Goal: Task Accomplishment & Management: Manage account settings

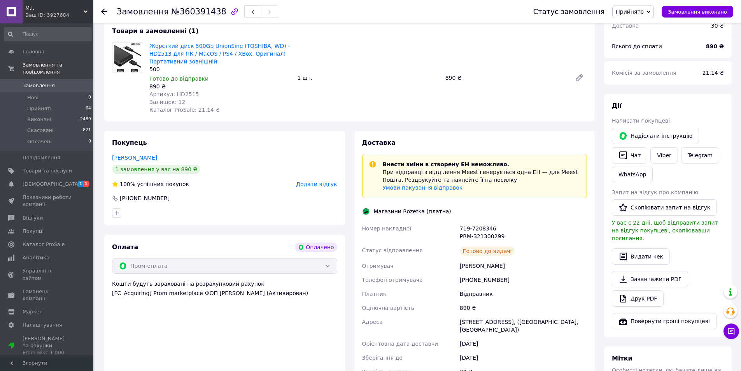
scroll to position [100, 0]
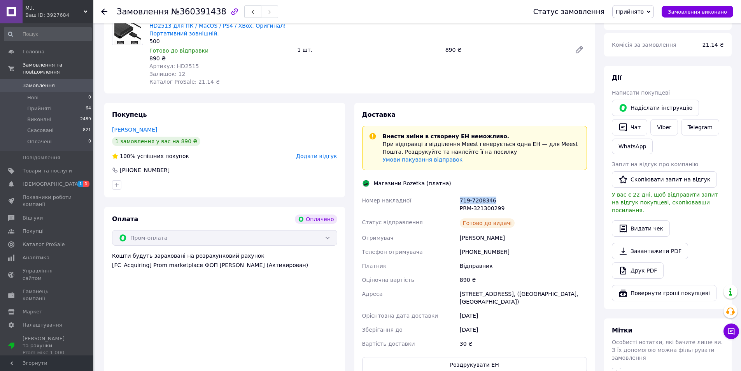
drag, startPoint x: 460, startPoint y: 200, endPoint x: 507, endPoint y: 200, distance: 46.7
click at [507, 200] on div "719-7208346 PRM-321300299" at bounding box center [523, 204] width 130 height 22
copy div "719-7208346"
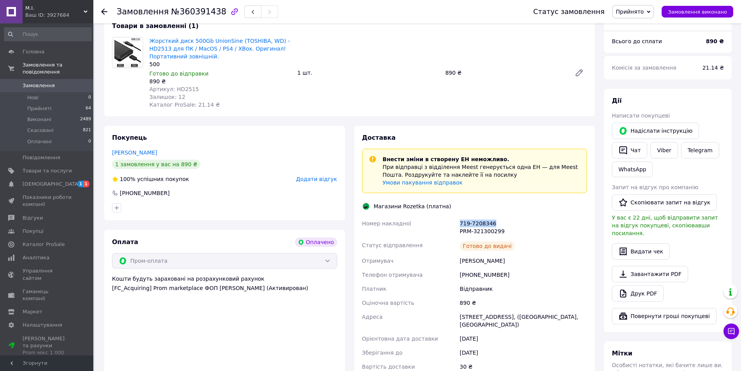
scroll to position [78, 0]
click at [526, 228] on div "719-7208346 PRM-321300299" at bounding box center [523, 227] width 130 height 22
drag, startPoint x: 461, startPoint y: 223, endPoint x: 509, endPoint y: 231, distance: 48.0
click at [509, 231] on div "719-7208346 PRM-321300299" at bounding box center [523, 227] width 130 height 22
copy div "719-7208346 PRM-321300299"
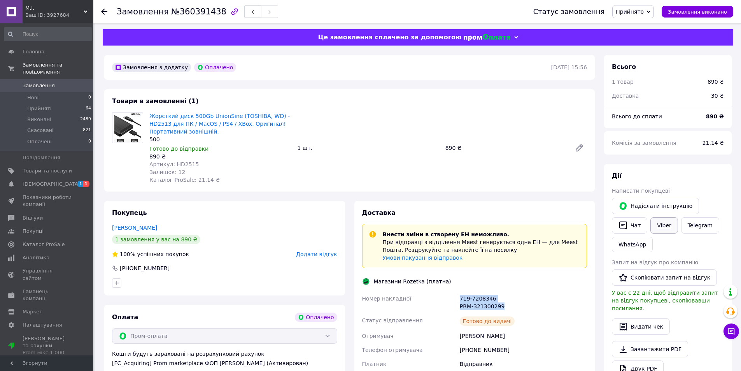
scroll to position [0, 0]
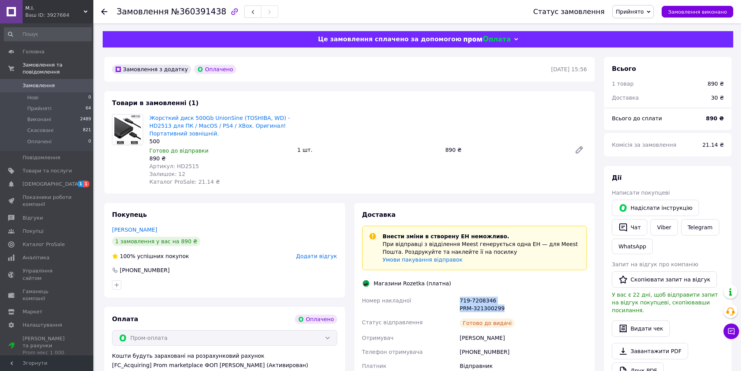
click at [552, 304] on div "719-7208346 PRM-321300299" at bounding box center [523, 304] width 130 height 22
click at [583, 326] on div "Готово до видачі" at bounding box center [523, 323] width 130 height 16
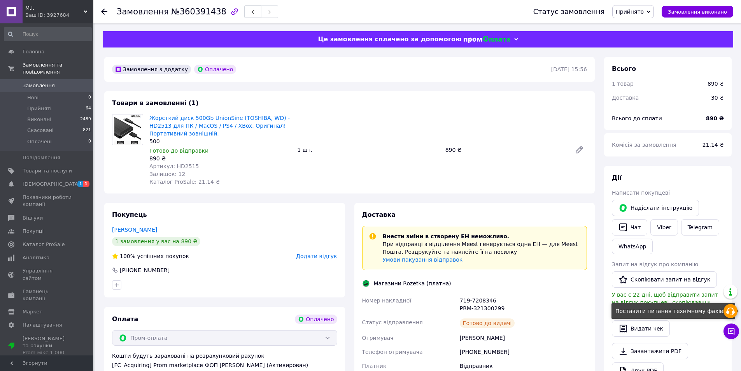
click at [728, 311] on use at bounding box center [731, 311] width 9 height 8
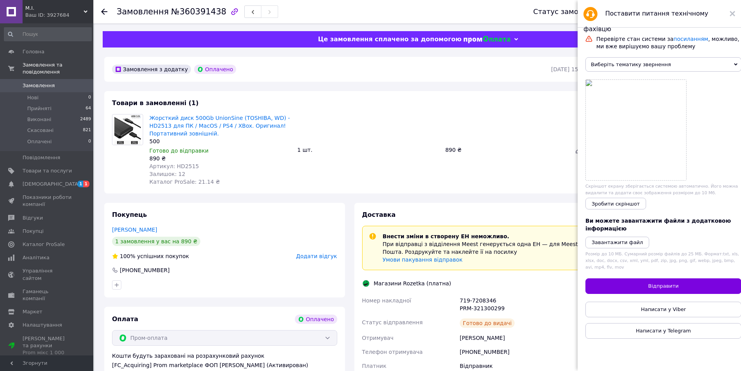
click at [681, 63] on span "Виберіть тематику звернення" at bounding box center [664, 64] width 156 height 14
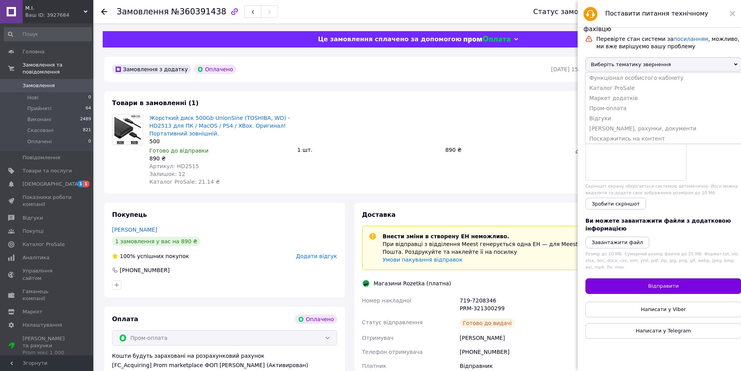
click at [32, 79] on link "Замовлення 0" at bounding box center [48, 85] width 96 height 13
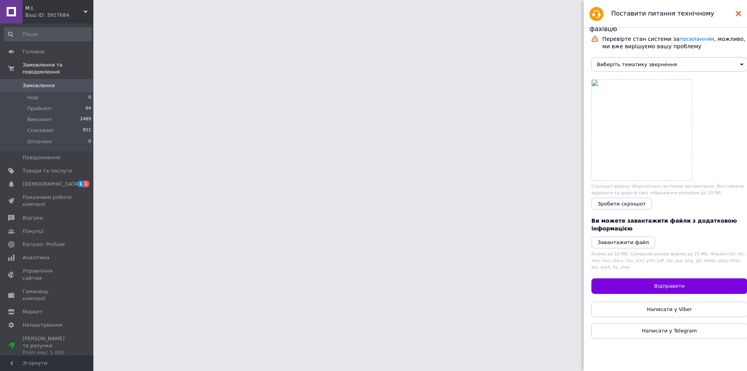
click at [739, 13] on use at bounding box center [738, 13] width 5 height 5
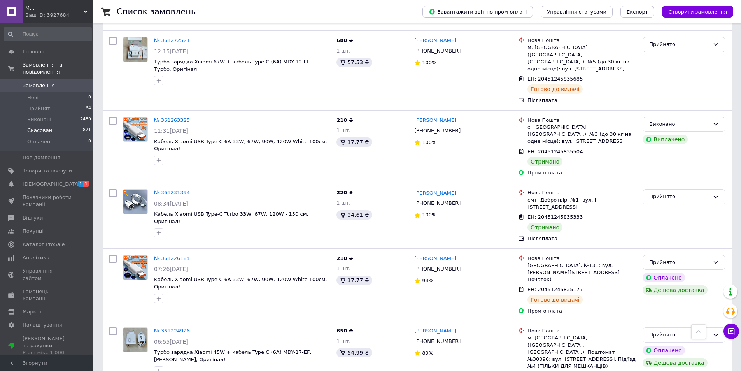
scroll to position [3230, 0]
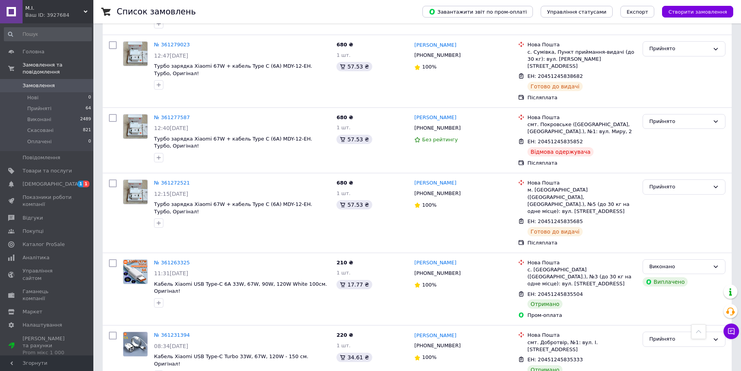
click at [44, 82] on span "Замовлення" at bounding box center [39, 85] width 32 height 7
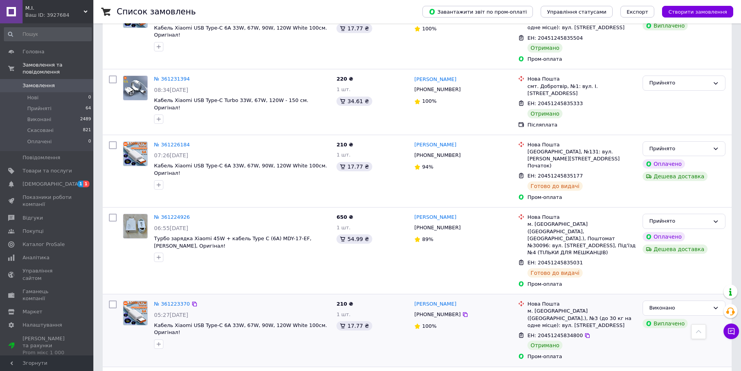
scroll to position [3463, 0]
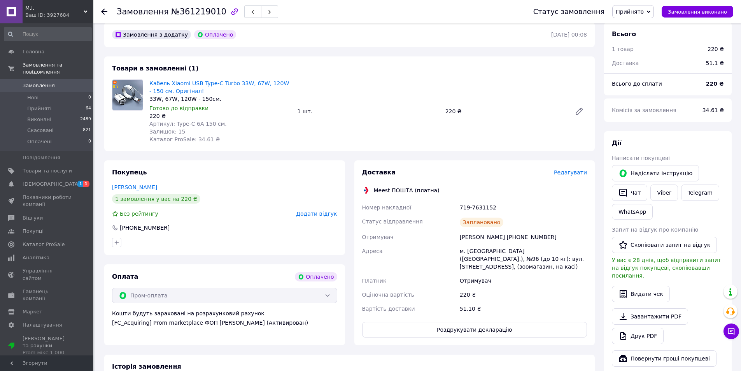
scroll to position [39, 0]
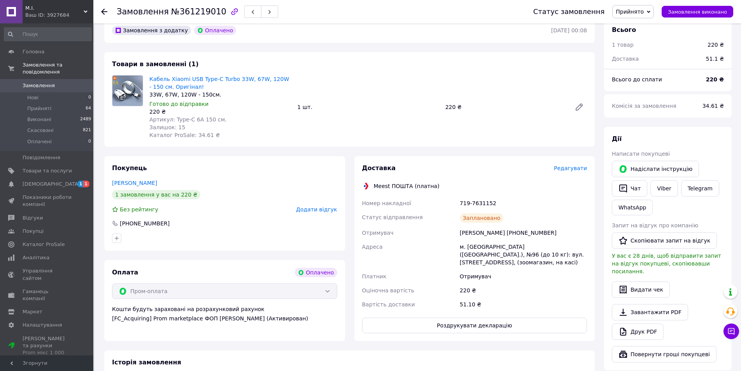
click at [39, 82] on span "Замовлення" at bounding box center [39, 85] width 32 height 7
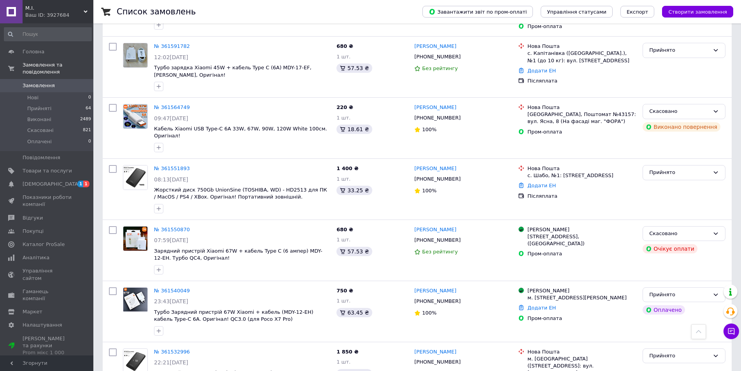
scroll to position [662, 0]
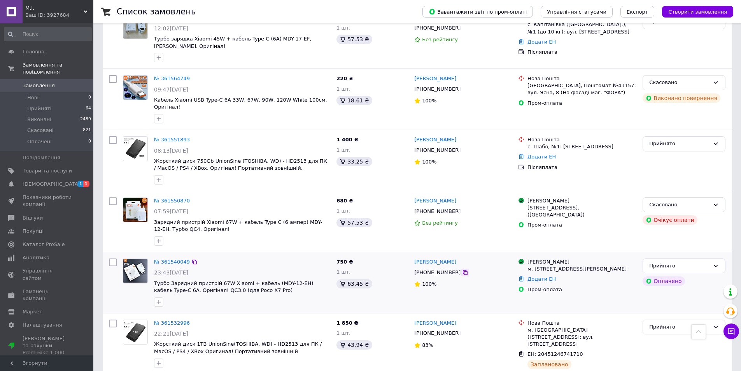
click at [463, 270] on icon at bounding box center [465, 272] width 5 height 5
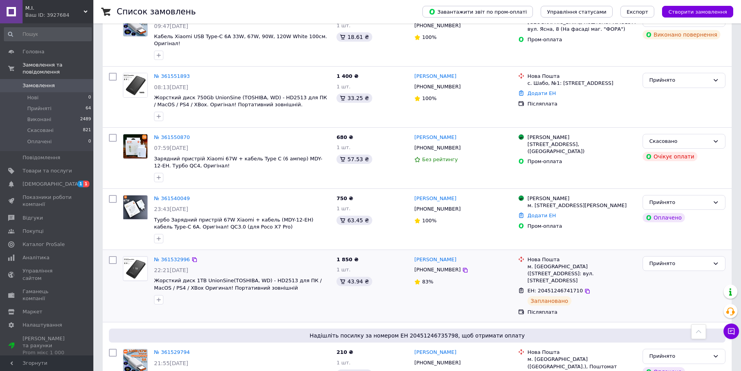
scroll to position [700, 0]
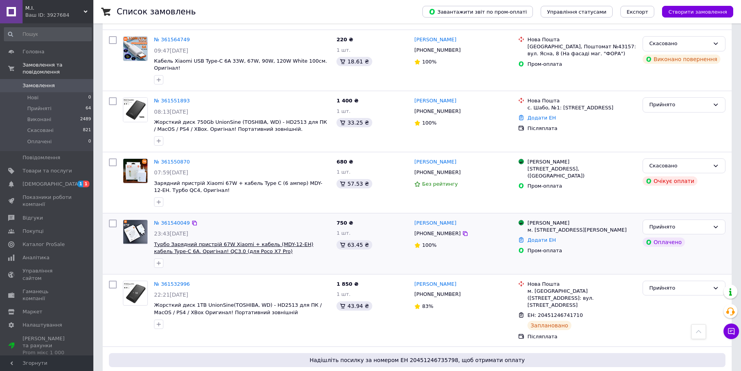
click at [188, 241] on span "Турбо Зарядний пристрій 67W Xiaomi + кабель (MDY-12-EH) кабель Type-C 6A. Оригі…" at bounding box center [234, 247] width 160 height 13
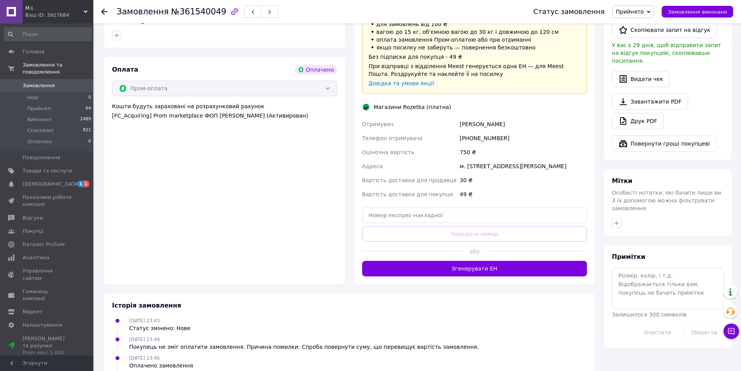
scroll to position [295, 0]
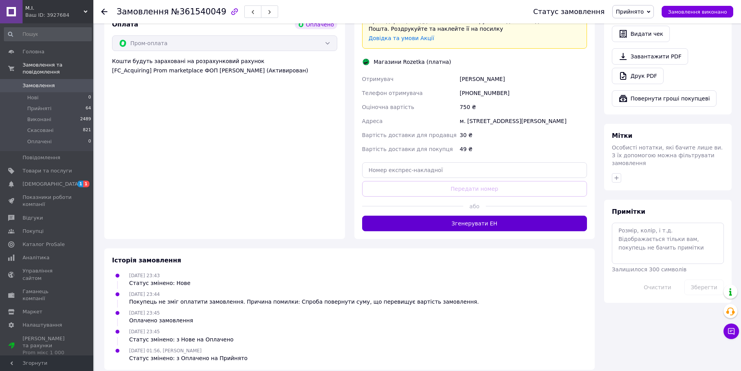
click at [470, 218] on button "Згенерувати ЕН" at bounding box center [474, 224] width 225 height 16
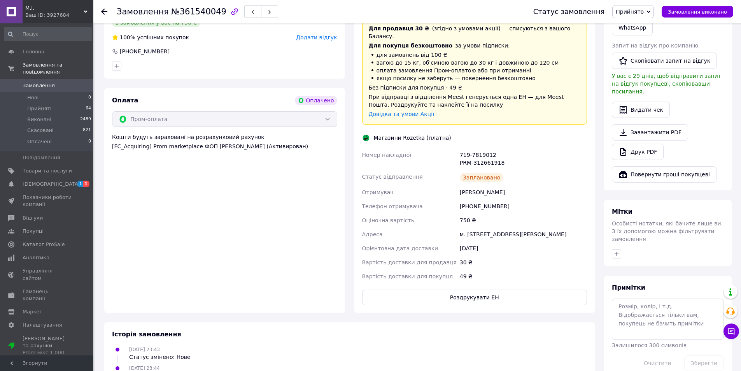
scroll to position [233, 0]
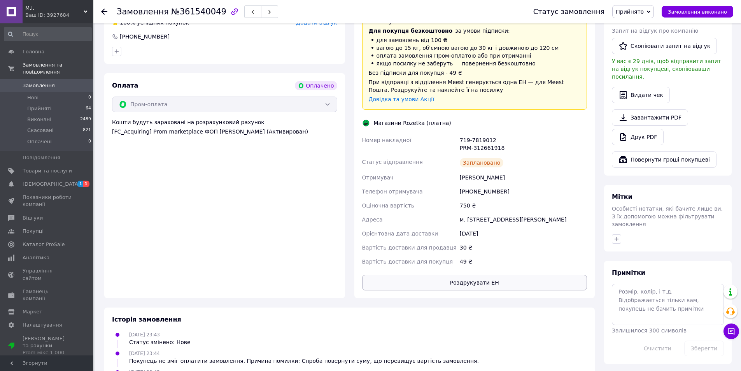
click at [463, 275] on button "Роздрукувати ЕН" at bounding box center [474, 283] width 225 height 16
click at [41, 181] on span "[DEMOGRAPHIC_DATA]" at bounding box center [52, 184] width 58 height 7
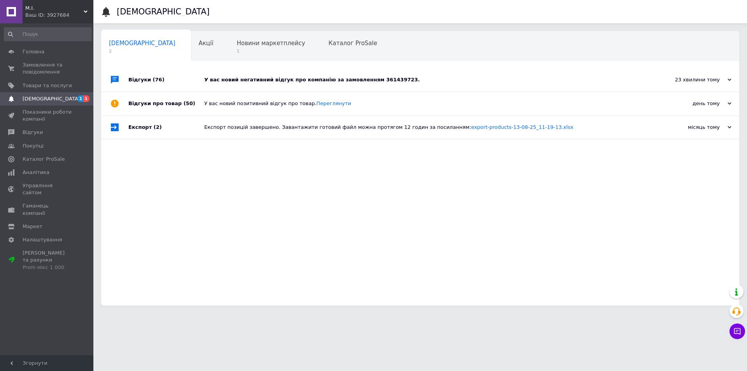
click at [320, 82] on div "У вас новий негативний відгук про компанію за замовленням 361439723." at bounding box center [428, 79] width 449 height 7
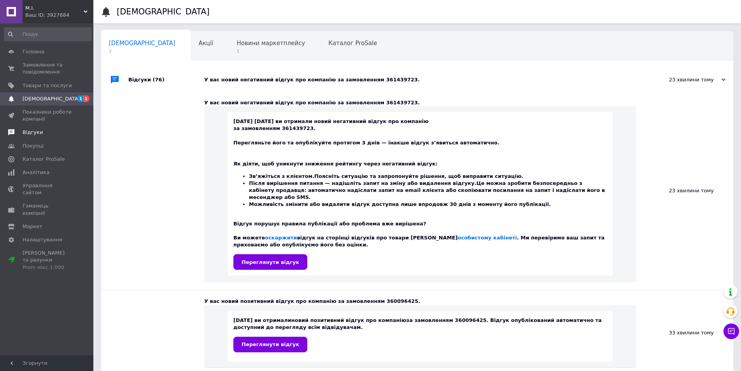
click at [37, 132] on span "Відгуки" at bounding box center [33, 132] width 20 height 7
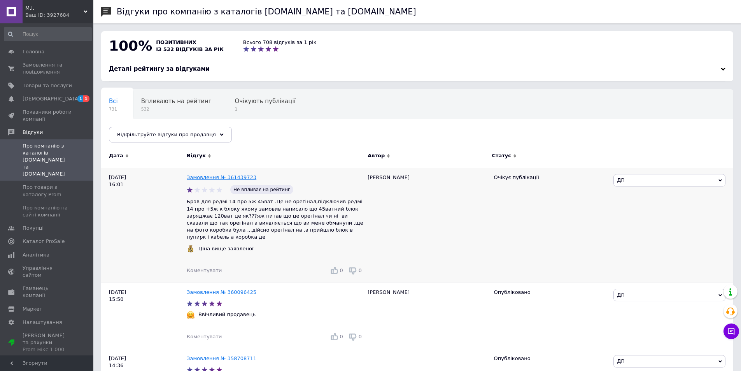
click at [235, 177] on link "Замовлення № 361439723" at bounding box center [222, 177] width 70 height 6
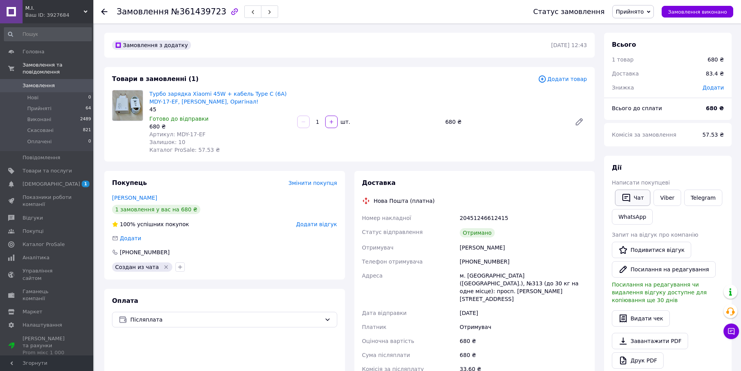
click at [625, 195] on icon "button" at bounding box center [626, 197] width 9 height 9
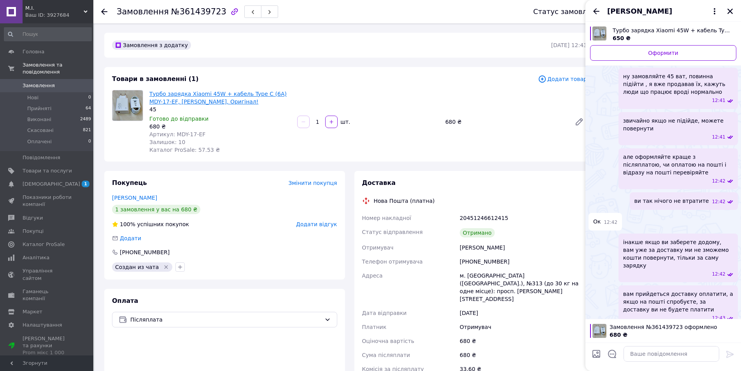
click at [202, 94] on link "Турбо зарядка Xiaomi 45W + кабель Type C (6A) MDY-17-EF, Швидка, Оригінал!" at bounding box center [217, 98] width 137 height 14
click at [730, 10] on icon "Закрити" at bounding box center [730, 11] width 7 height 7
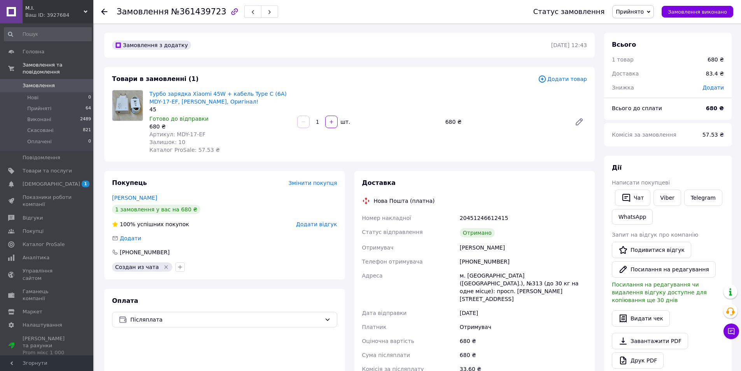
click at [36, 82] on span "Замовлення" at bounding box center [39, 85] width 32 height 7
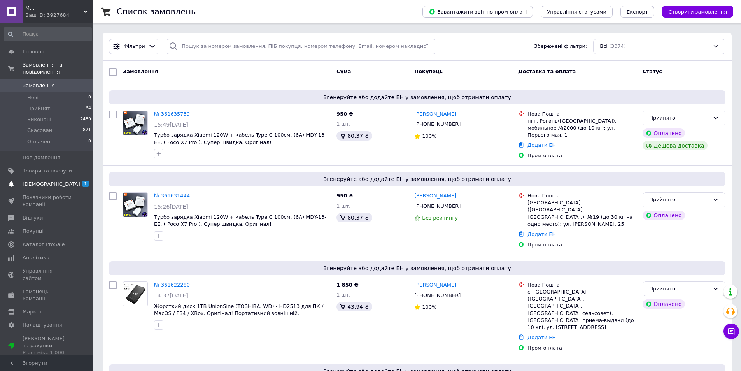
click at [42, 181] on span "[DEMOGRAPHIC_DATA]" at bounding box center [52, 184] width 58 height 7
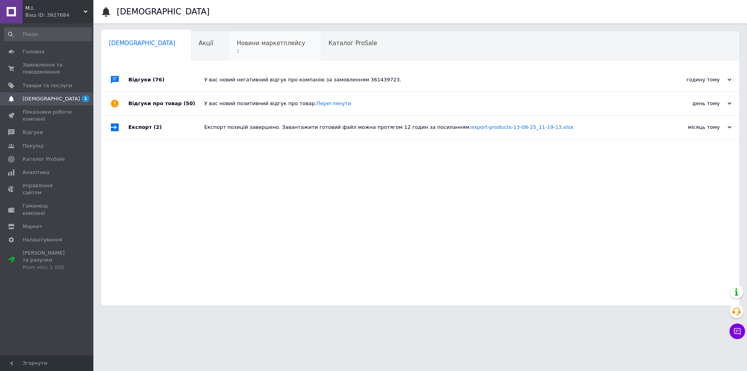
click at [237, 43] on span "Новини маркетплейсу" at bounding box center [271, 43] width 68 height 7
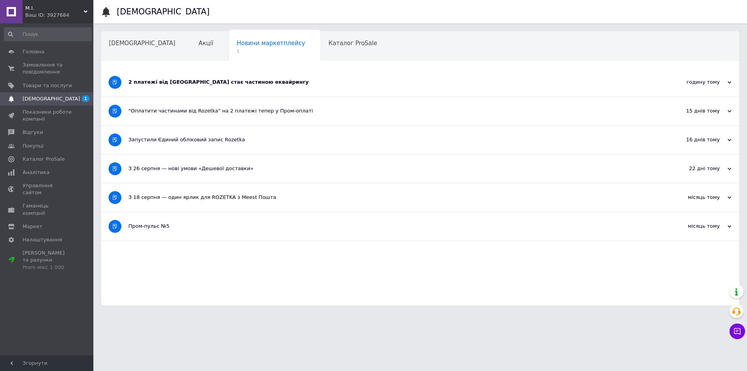
click at [197, 86] on div "2 платежі від Rozetka стає частиною еквайрингу" at bounding box center [390, 82] width 525 height 28
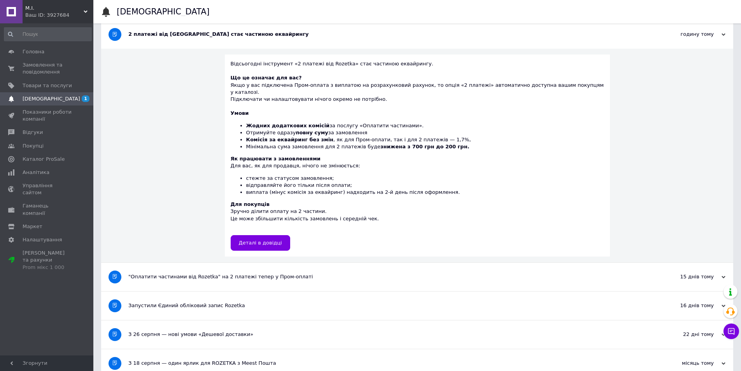
scroll to position [84, 0]
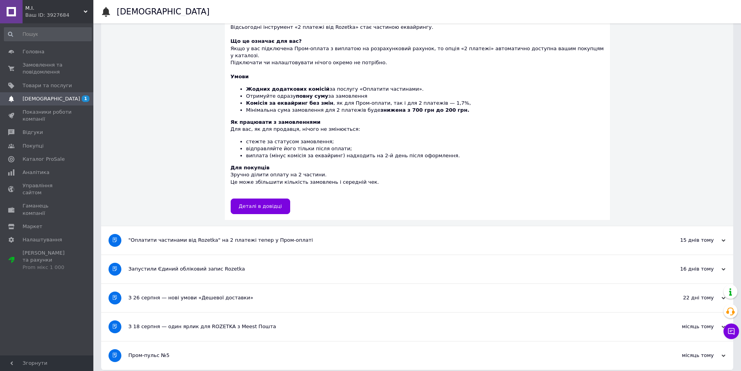
click at [46, 97] on span "[DEMOGRAPHIC_DATA]" at bounding box center [52, 98] width 58 height 7
click at [44, 68] on span "Замовлення та повідомлення" at bounding box center [47, 68] width 49 height 14
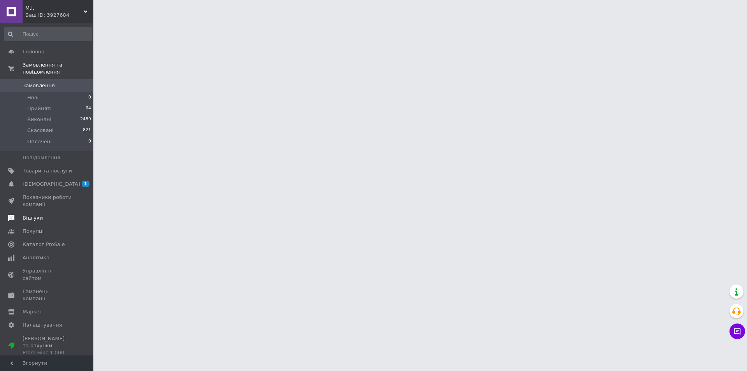
click at [33, 214] on span "Відгуки" at bounding box center [33, 217] width 20 height 7
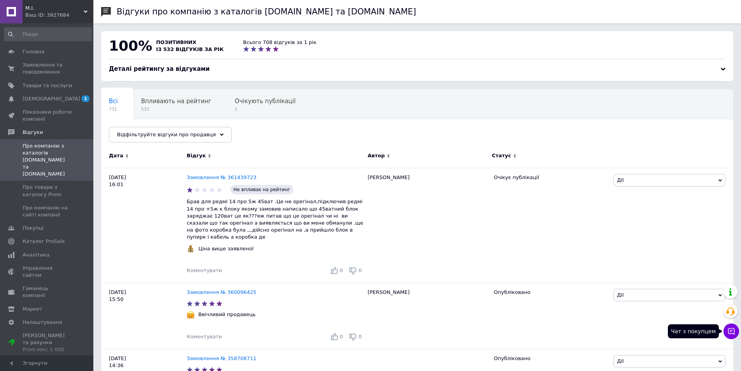
click at [734, 332] on icon at bounding box center [732, 331] width 8 height 8
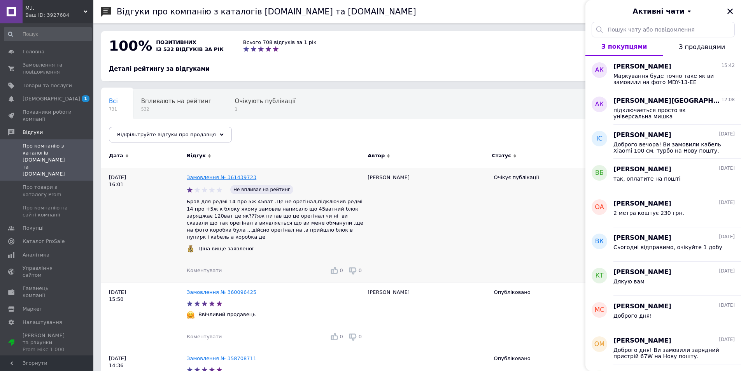
click at [208, 176] on link "Замовлення № 361439723" at bounding box center [222, 177] width 70 height 6
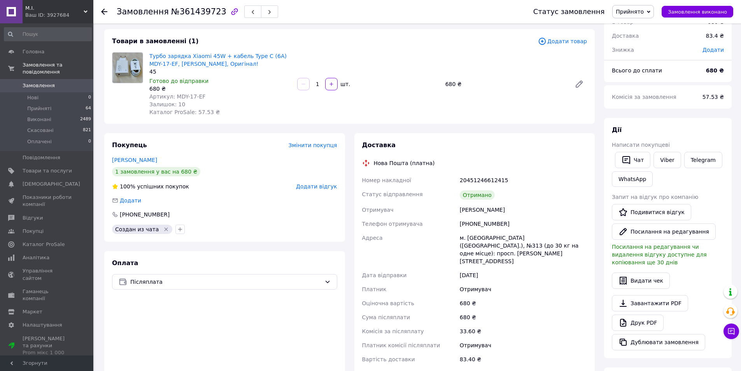
scroll to position [78, 0]
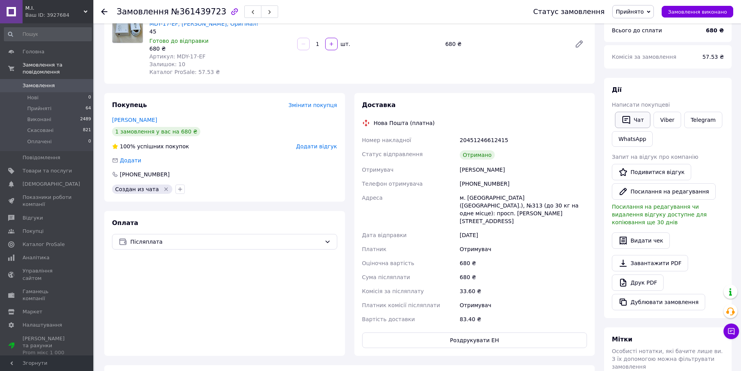
click at [632, 119] on button "Чат" at bounding box center [632, 120] width 35 height 16
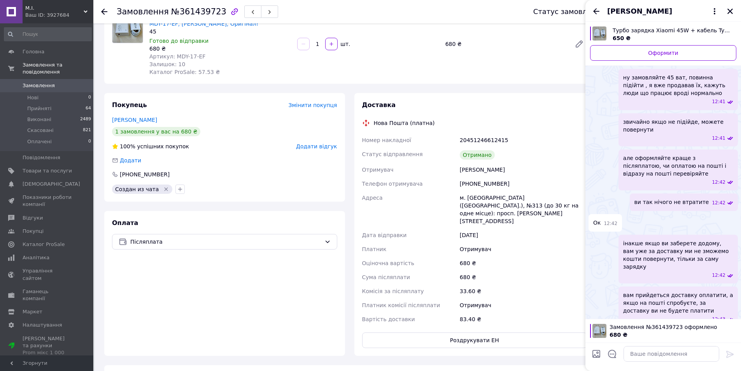
scroll to position [254, 0]
click at [660, 355] on textarea at bounding box center [672, 354] width 96 height 16
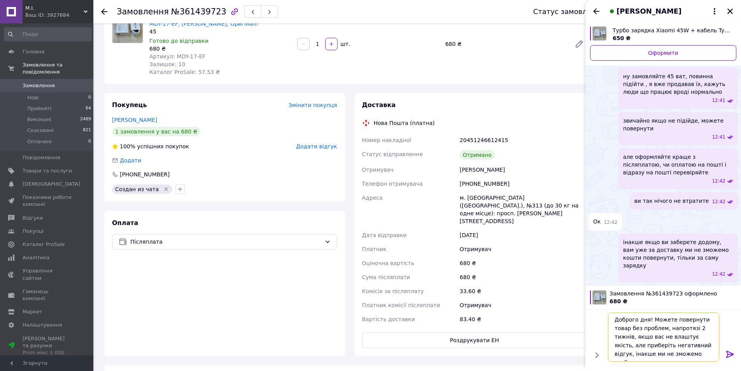
scroll to position [5, 0]
click at [649, 341] on textarea "Доброго дня! Можете повернути товар без проблем, напротязі 2 тижнів, якщо вас н…" at bounding box center [663, 336] width 111 height 49
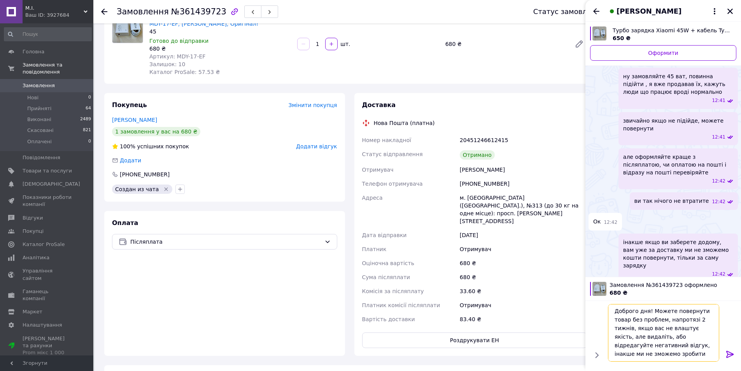
type textarea "Доброго дня! Можете повернути товар без проблем, напротязі 2 тижнів, якщо вас н…"
click at [730, 353] on icon at bounding box center [730, 353] width 9 height 9
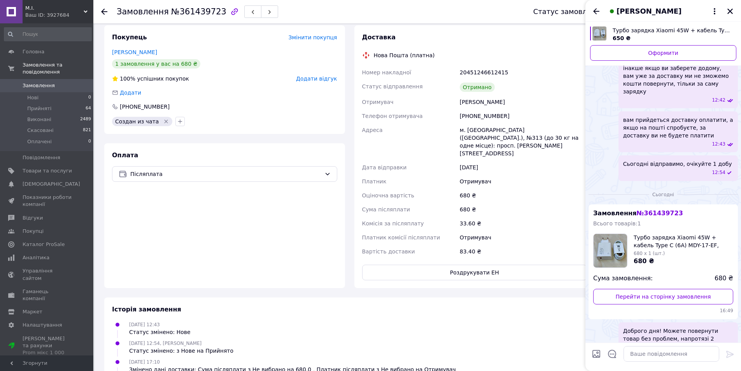
scroll to position [156, 0]
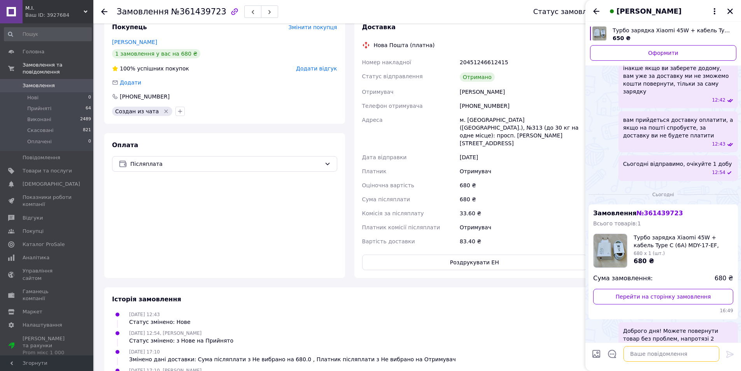
click at [662, 354] on textarea at bounding box center [672, 354] width 96 height 16
type textarea "м"
type textarea "якщо потрібно за доставку ми вам теж повернемо кошти"
click at [727, 352] on icon at bounding box center [730, 354] width 7 height 7
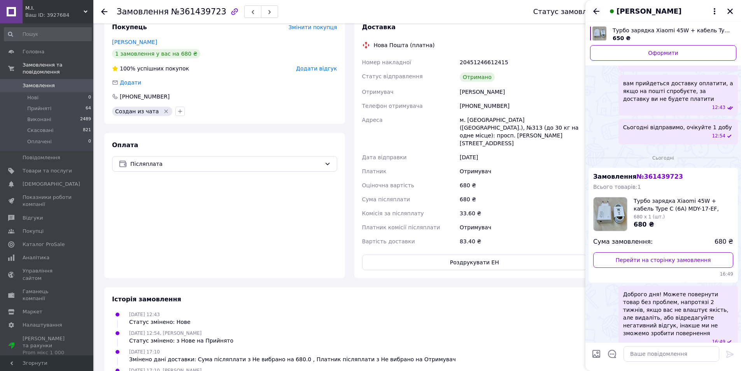
click at [596, 8] on icon "Назад" at bounding box center [596, 11] width 9 height 9
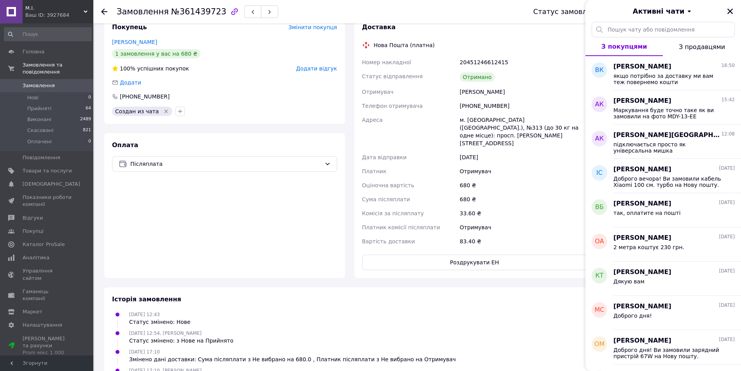
click at [732, 9] on icon "Закрити" at bounding box center [730, 11] width 7 height 7
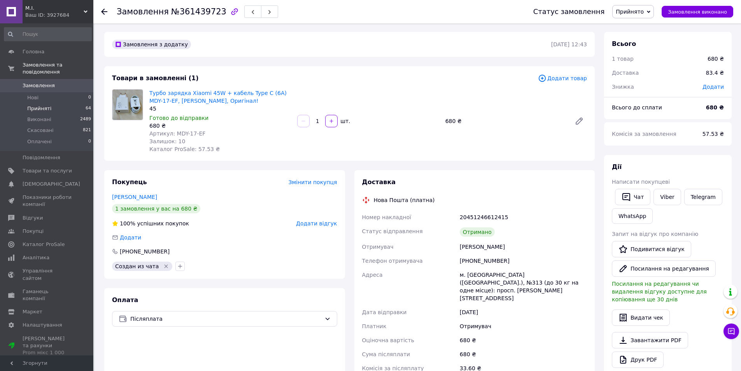
scroll to position [0, 0]
click at [35, 82] on span "Замовлення" at bounding box center [39, 85] width 32 height 7
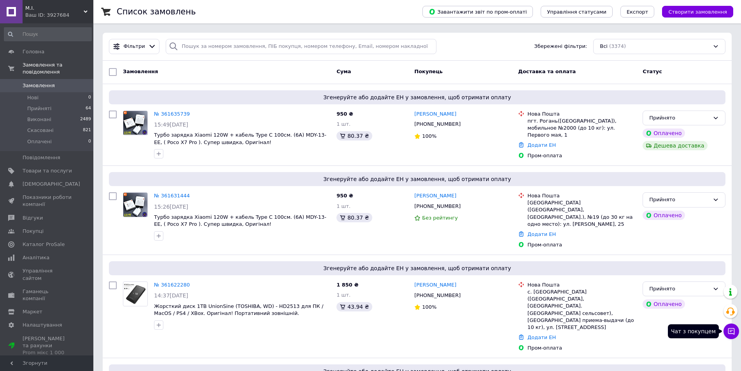
click at [729, 330] on icon at bounding box center [731, 331] width 7 height 7
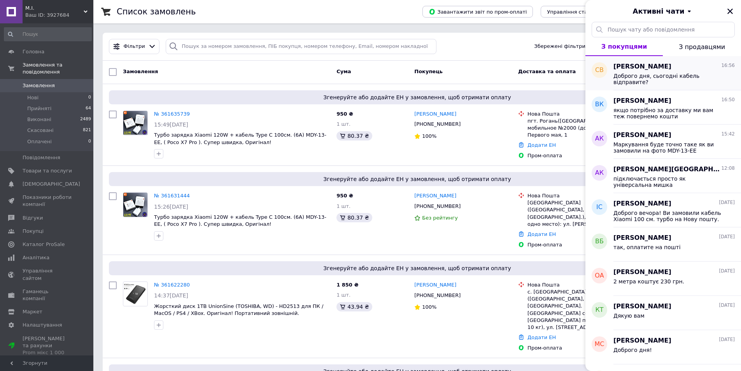
click at [656, 71] on div "Доброго дня, сьогодні кабель відправите?" at bounding box center [674, 78] width 121 height 14
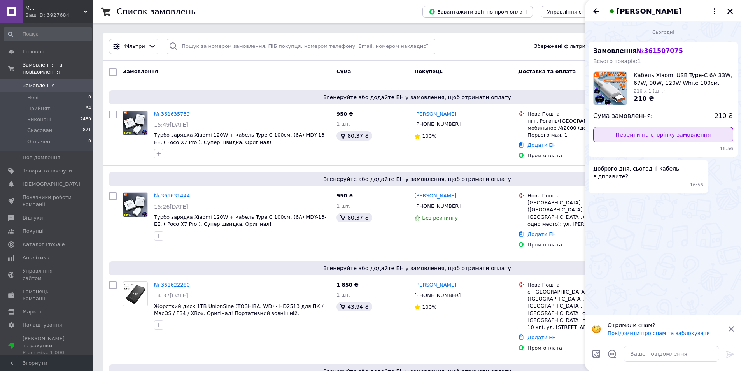
click at [649, 135] on link "Перейти на сторінку замовлення" at bounding box center [663, 135] width 140 height 16
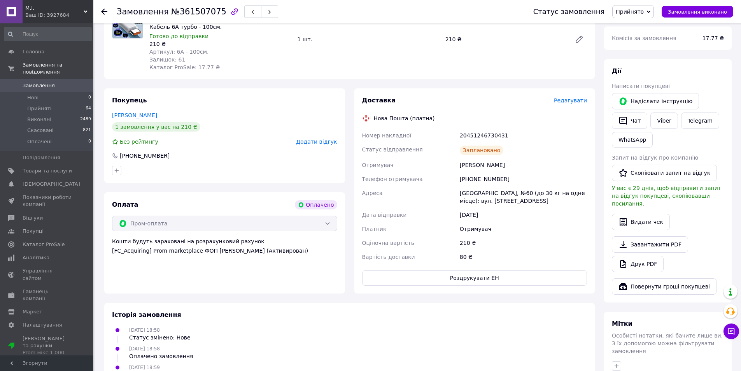
scroll to position [117, 0]
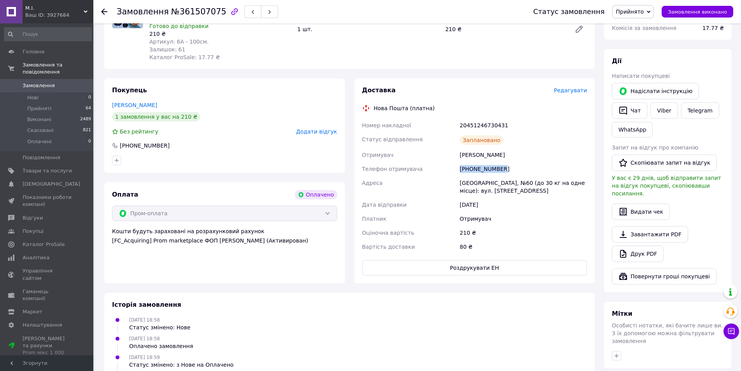
drag, startPoint x: 504, startPoint y: 167, endPoint x: 459, endPoint y: 170, distance: 44.8
click at [459, 170] on div "[PHONE_NUMBER]" at bounding box center [523, 169] width 130 height 14
click at [51, 82] on span "Замовлення" at bounding box center [39, 85] width 32 height 7
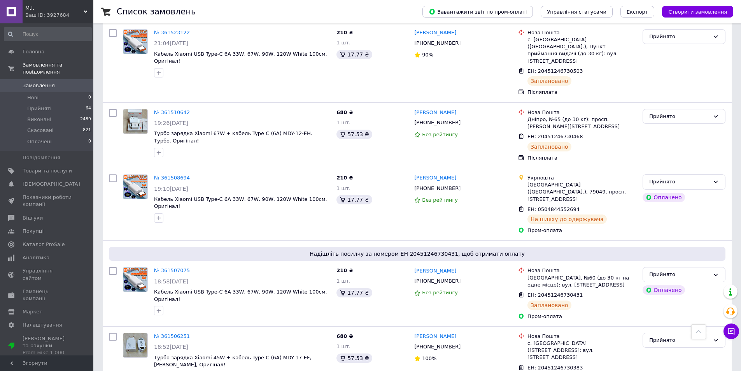
scroll to position [1128, 0]
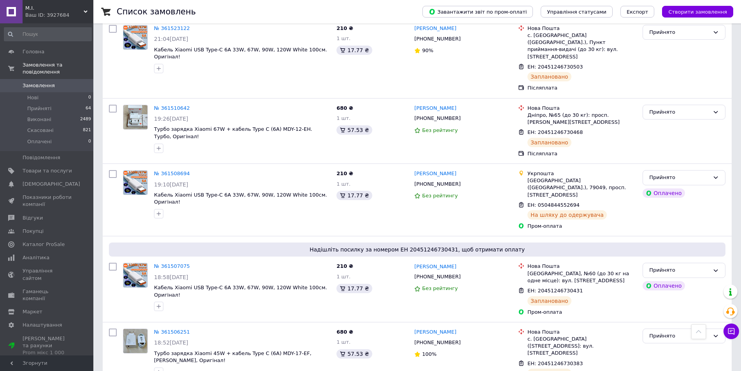
click at [54, 82] on span "Замовлення" at bounding box center [47, 85] width 49 height 7
click at [38, 194] on span "Показники роботи компанії" at bounding box center [47, 201] width 49 height 14
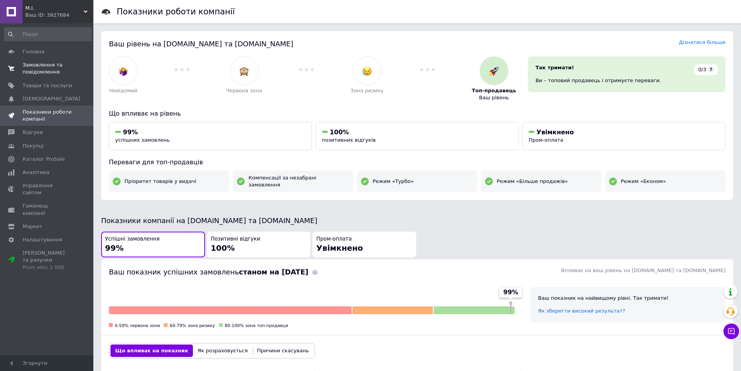
click at [42, 68] on span "Замовлення та повідомлення" at bounding box center [47, 68] width 49 height 14
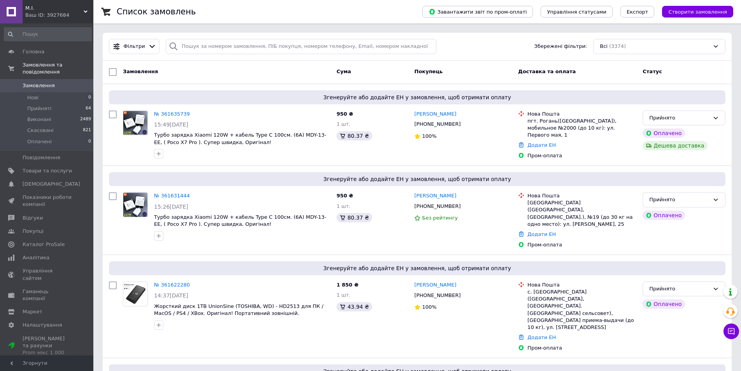
click at [53, 82] on span "Замовлення" at bounding box center [47, 85] width 49 height 7
click at [41, 82] on span "Замовлення" at bounding box center [39, 85] width 32 height 7
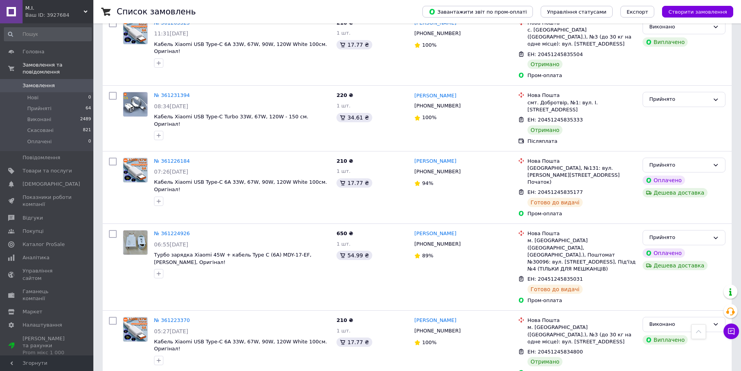
scroll to position [3463, 0]
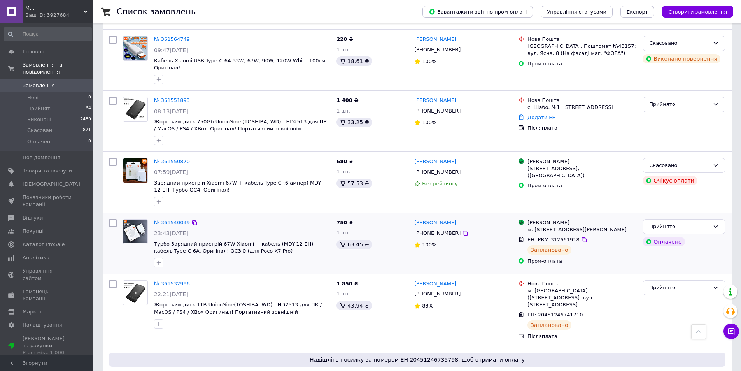
scroll to position [700, 0]
click at [41, 82] on span "Замовлення" at bounding box center [39, 85] width 32 height 7
click at [39, 116] on span "Виконані" at bounding box center [39, 119] width 24 height 7
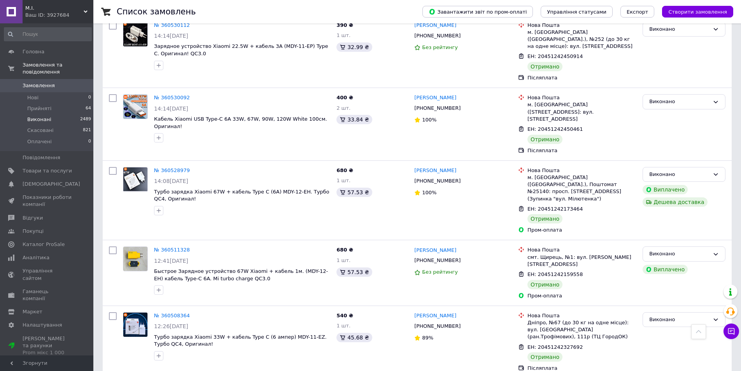
scroll to position [3813, 0]
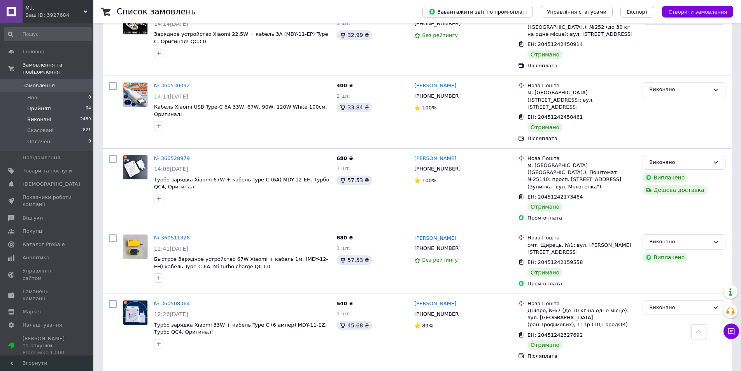
click at [44, 105] on span "Прийняті" at bounding box center [39, 108] width 24 height 7
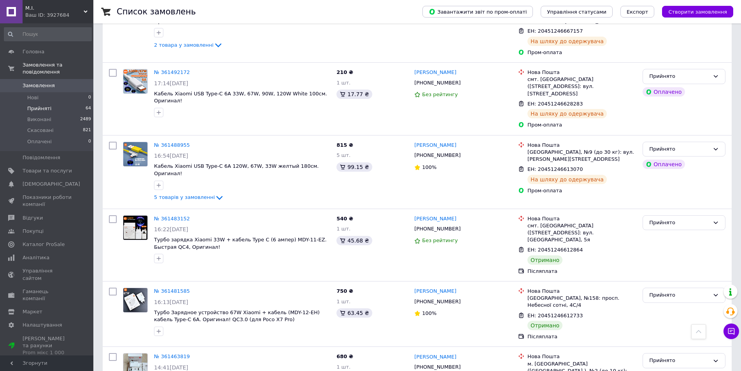
scroll to position [1518, 0]
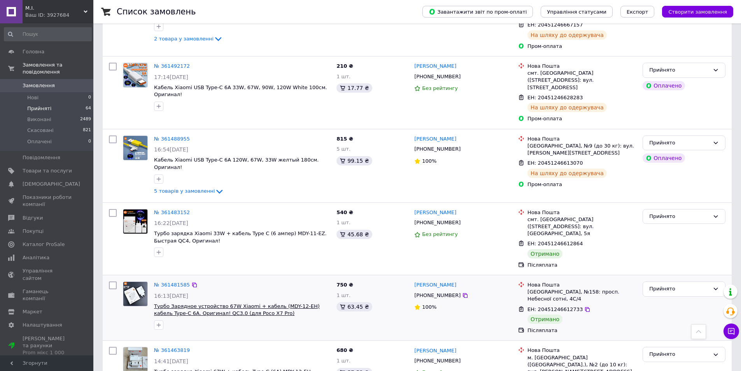
click at [242, 303] on span "Турбо Зарядное устройство 67W Xiaomi + кабель (MDY-12-EH) кабель Type-C 6A. Ори…" at bounding box center [237, 309] width 166 height 13
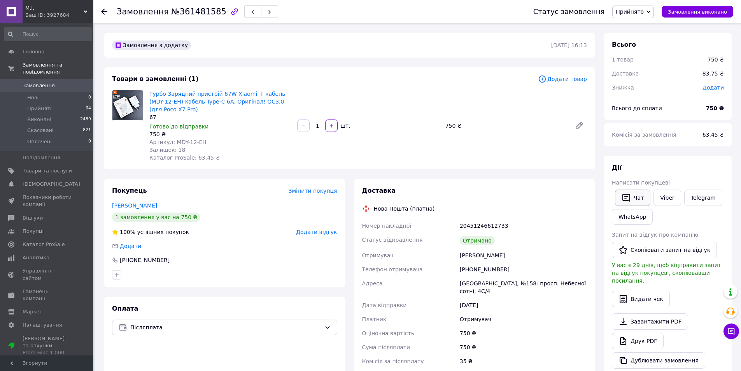
click at [632, 202] on button "Чат" at bounding box center [632, 198] width 35 height 16
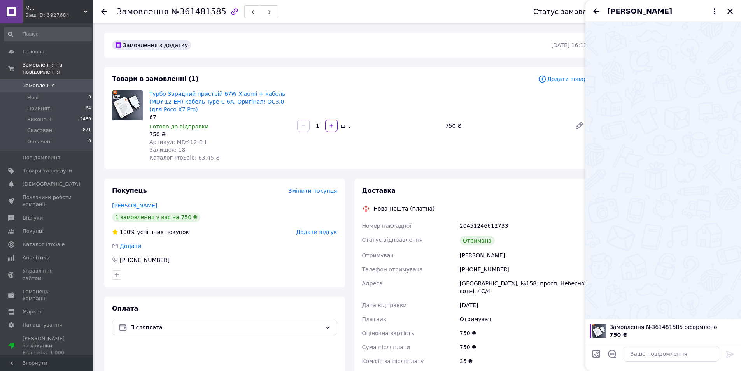
click at [549, 213] on div "Доставка Нова Пошта (платна) Номер накладної 20451246612733 Статус відправлення…" at bounding box center [474, 302] width 225 height 232
click at [730, 12] on icon "Закрити" at bounding box center [730, 11] width 7 height 7
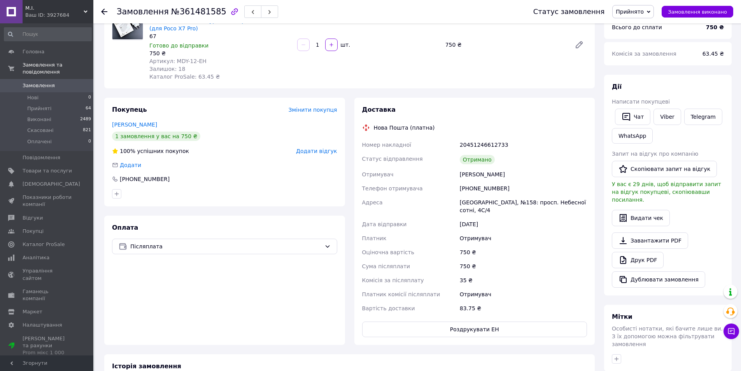
scroll to position [78, 0]
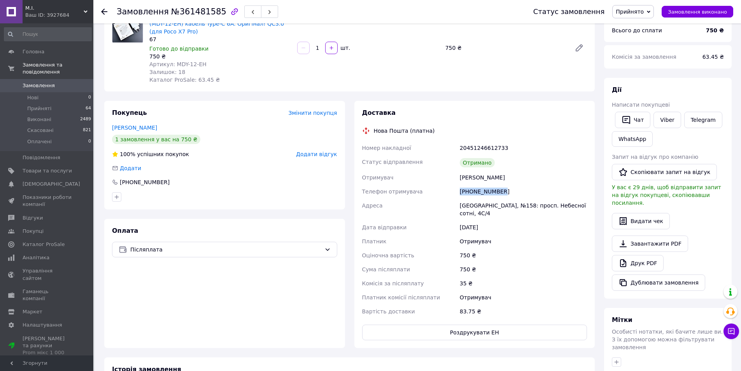
drag, startPoint x: 460, startPoint y: 190, endPoint x: 516, endPoint y: 190, distance: 56.0
click at [516, 190] on div "[PHONE_NUMBER]" at bounding box center [523, 191] width 130 height 14
copy div "[PHONE_NUMBER]"
click at [34, 82] on span "Замовлення" at bounding box center [39, 85] width 32 height 7
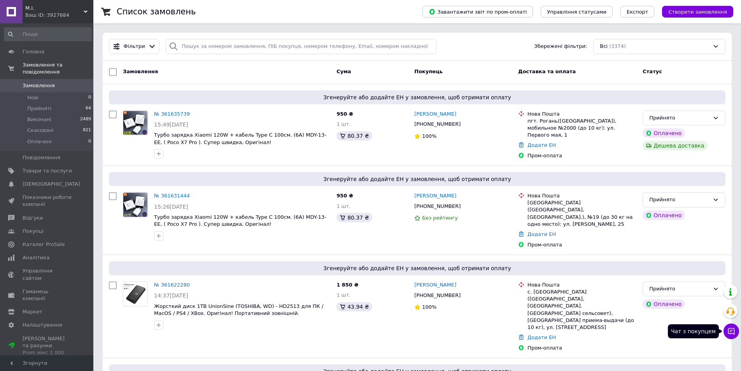
click at [732, 333] on icon at bounding box center [732, 331] width 8 height 8
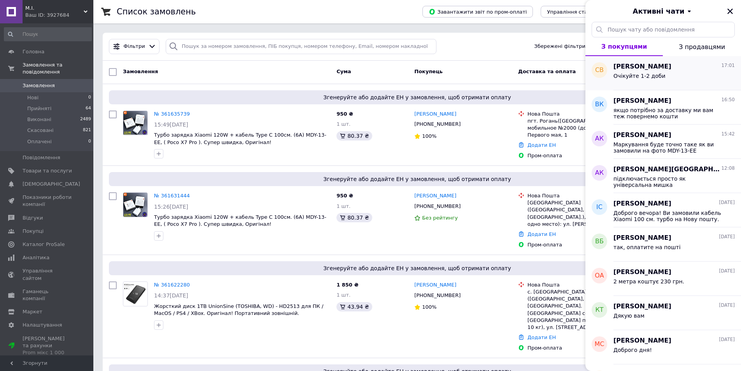
click at [670, 75] on div "Очікуйте 1-2 доби" at bounding box center [674, 77] width 121 height 12
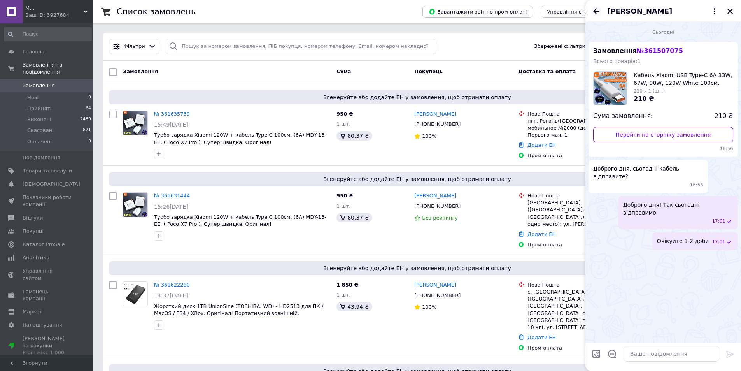
click at [595, 9] on icon "Назад" at bounding box center [596, 11] width 6 height 6
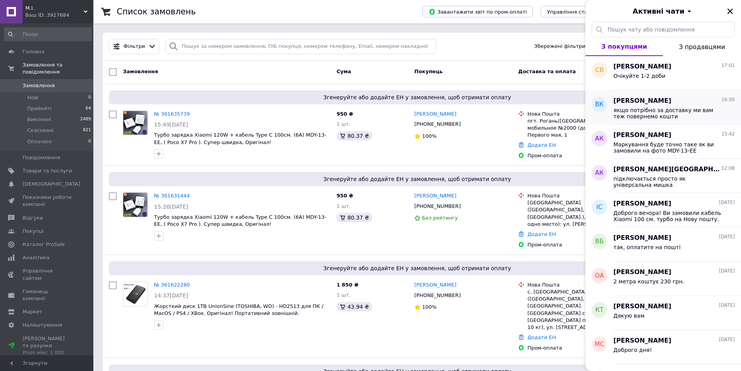
click at [679, 119] on div "Виктор Кондращенко 16:50 якщо потрібно за доставку ми вам теж повернемо кошти" at bounding box center [678, 107] width 128 height 34
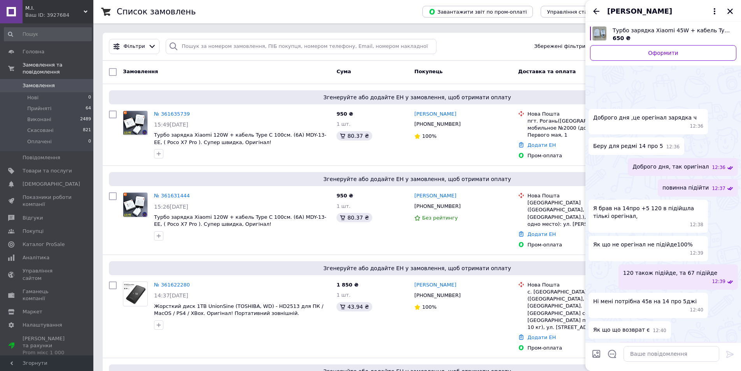
scroll to position [484, 0]
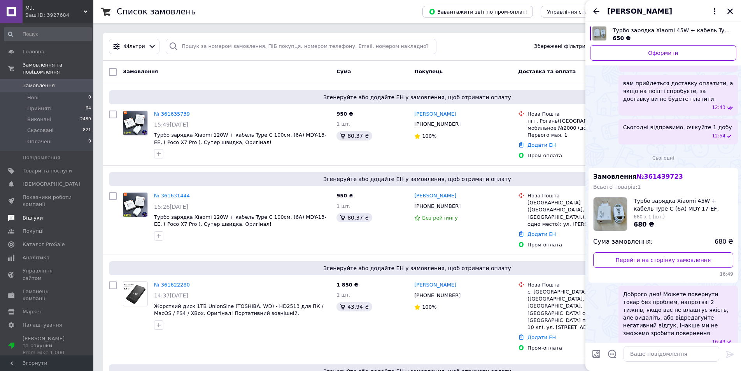
click at [29, 214] on span "Відгуки" at bounding box center [33, 217] width 20 height 7
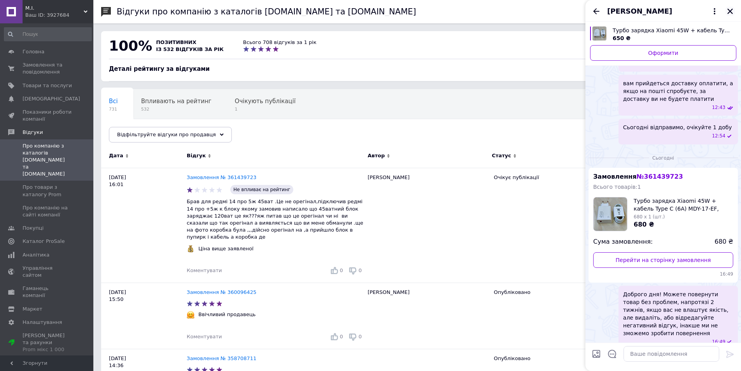
click at [730, 12] on icon "Закрити" at bounding box center [730, 11] width 7 height 7
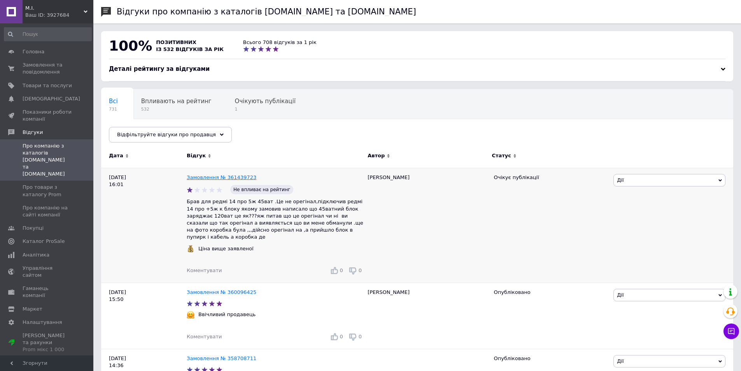
click at [204, 177] on link "Замовлення № 361439723" at bounding box center [222, 177] width 70 height 6
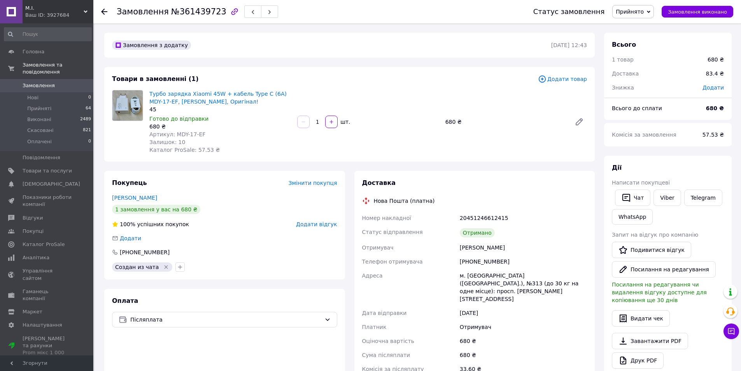
click at [44, 82] on span "Замовлення" at bounding box center [39, 85] width 32 height 7
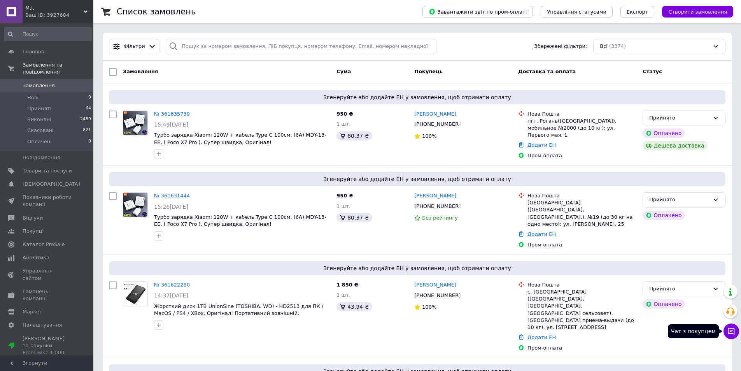
click at [730, 332] on icon at bounding box center [731, 331] width 7 height 7
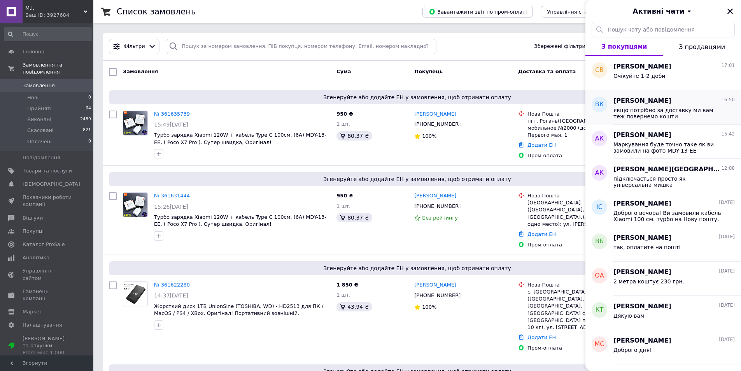
click at [657, 105] on div "якщо потрібно за доставку ми вам теж повернемо кошти" at bounding box center [674, 112] width 121 height 14
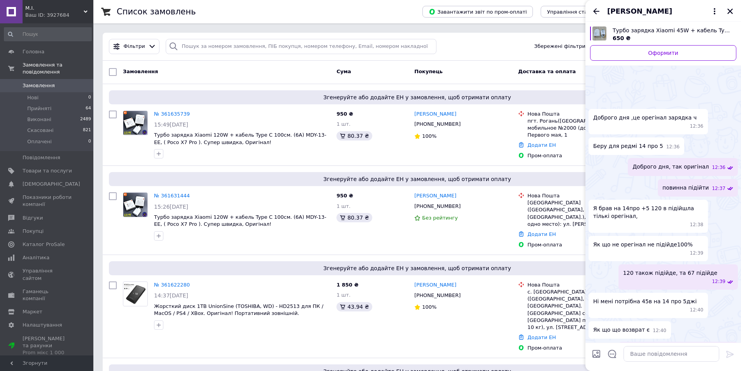
scroll to position [484, 0]
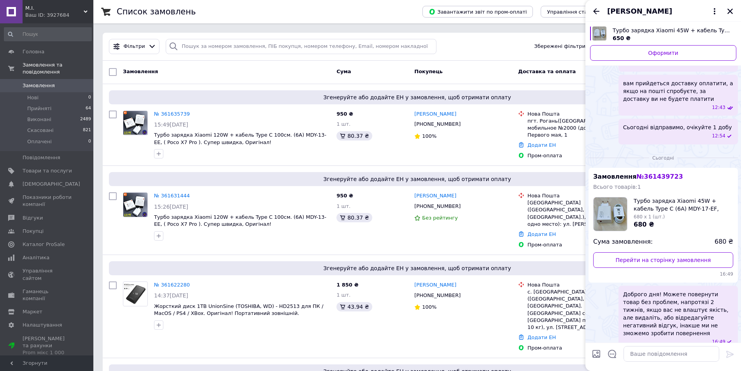
click at [644, 12] on span "[PERSON_NAME]" at bounding box center [639, 11] width 65 height 10
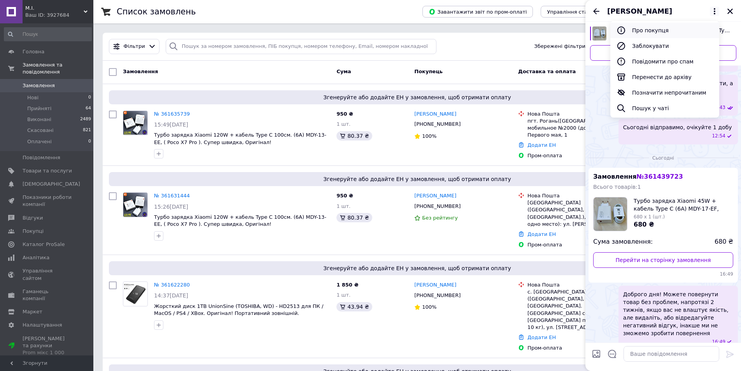
click at [645, 31] on button "Про покупця" at bounding box center [665, 31] width 109 height 16
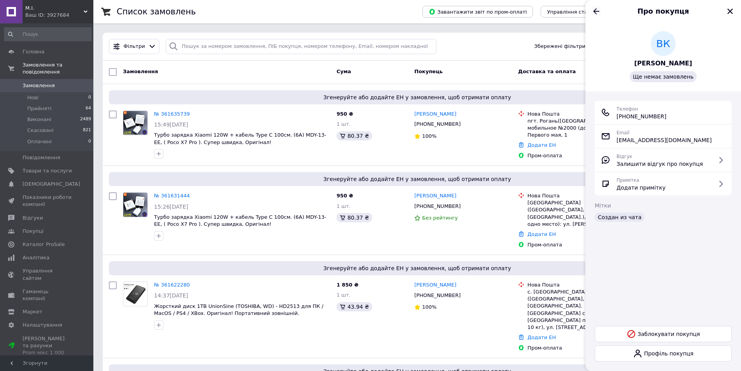
click at [597, 11] on icon "Назад" at bounding box center [596, 11] width 6 height 6
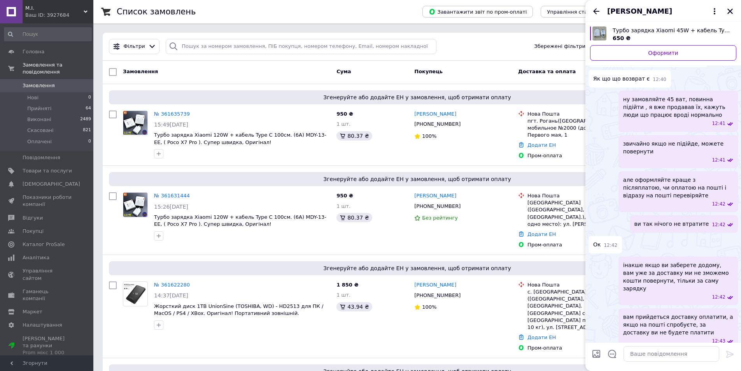
scroll to position [0, 0]
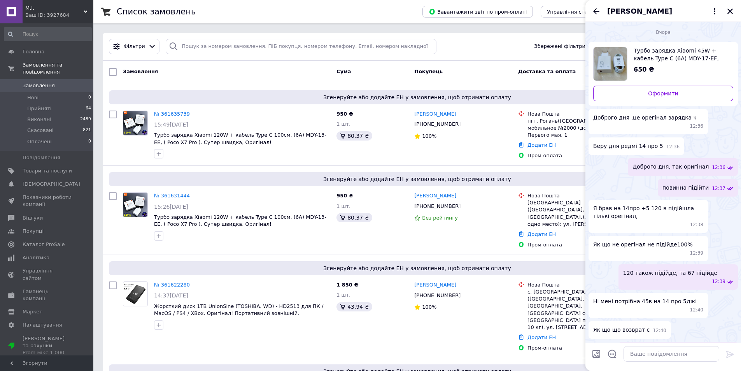
click at [642, 11] on span "[PERSON_NAME]" at bounding box center [639, 11] width 65 height 10
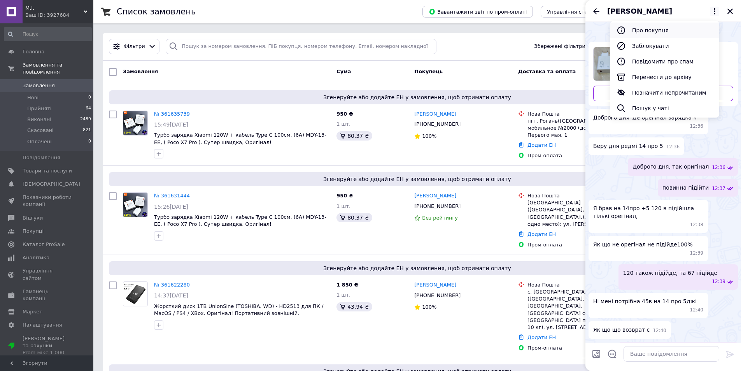
click at [645, 29] on button "Про покупця" at bounding box center [665, 31] width 109 height 16
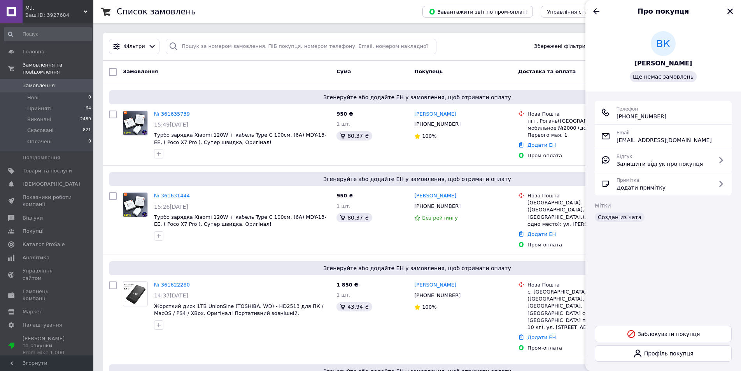
click at [655, 64] on span "Виктор Кондращенко" at bounding box center [664, 63] width 58 height 9
click at [35, 105] on span "Прийняті" at bounding box center [39, 108] width 24 height 7
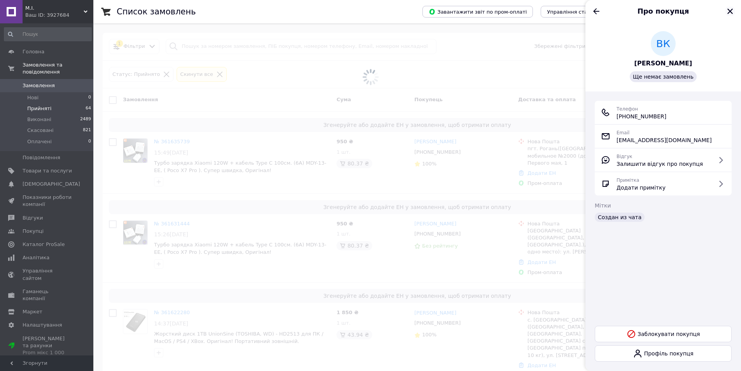
click at [728, 8] on icon "Закрити" at bounding box center [730, 11] width 7 height 7
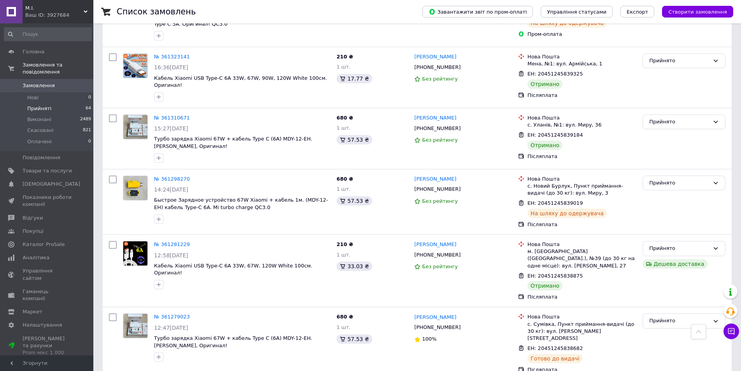
scroll to position [2580, 0]
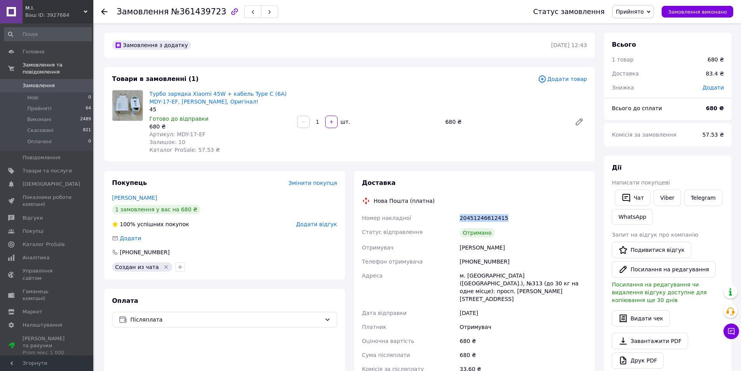
drag, startPoint x: 460, startPoint y: 219, endPoint x: 527, endPoint y: 219, distance: 66.9
click at [527, 219] on div "20451246612415" at bounding box center [523, 218] width 130 height 14
drag, startPoint x: 461, startPoint y: 263, endPoint x: 513, endPoint y: 263, distance: 52.1
click at [513, 263] on div "[PHONE_NUMBER]" at bounding box center [523, 261] width 130 height 14
copy div "[PHONE_NUMBER]"
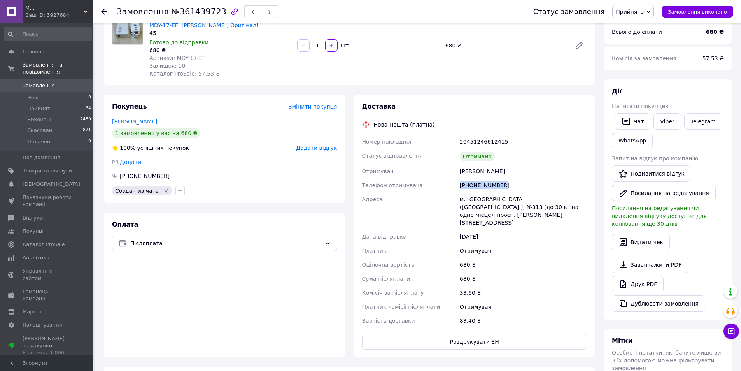
scroll to position [78, 0]
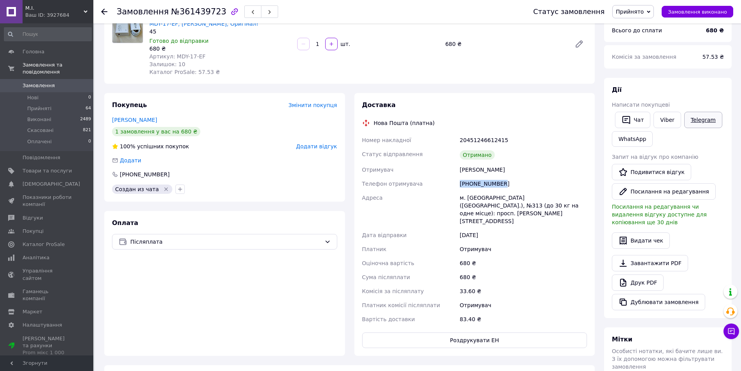
click at [689, 120] on link "Telegram" at bounding box center [703, 120] width 38 height 16
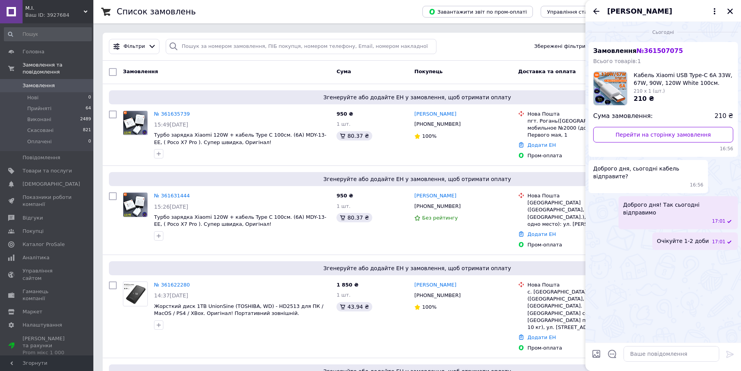
click at [39, 82] on span "Замовлення" at bounding box center [39, 85] width 32 height 7
click at [731, 13] on icon "Закрити" at bounding box center [730, 11] width 7 height 7
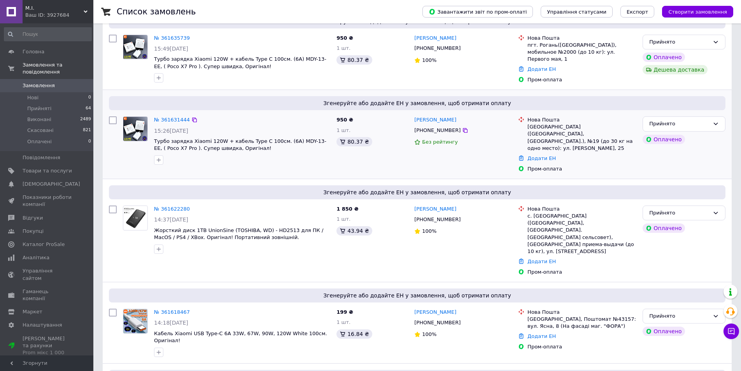
scroll to position [78, 0]
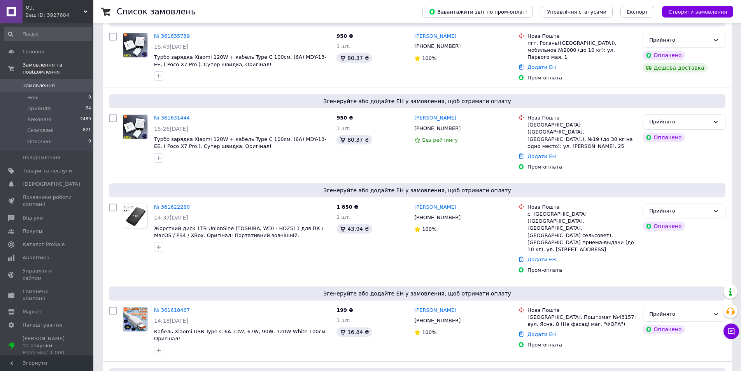
click at [48, 82] on span "Замовлення" at bounding box center [39, 85] width 32 height 7
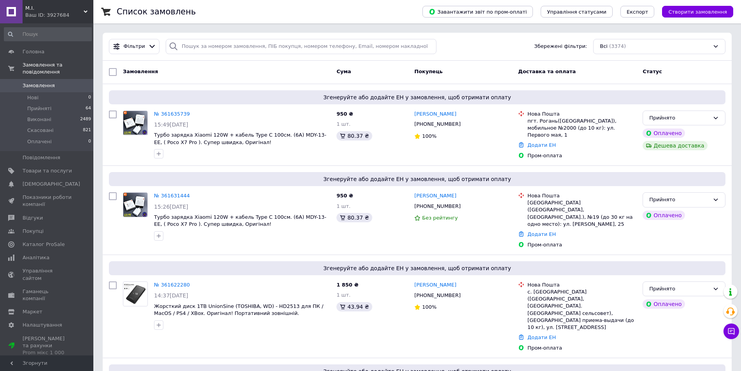
click at [36, 82] on span "Замовлення" at bounding box center [39, 85] width 32 height 7
click at [39, 105] on span "Прийняті" at bounding box center [39, 108] width 24 height 7
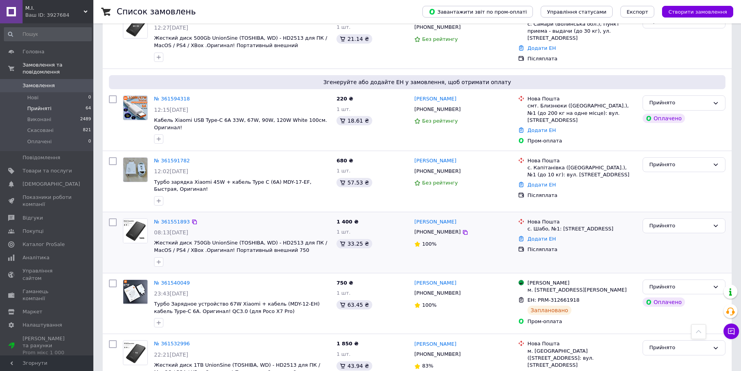
scroll to position [545, 0]
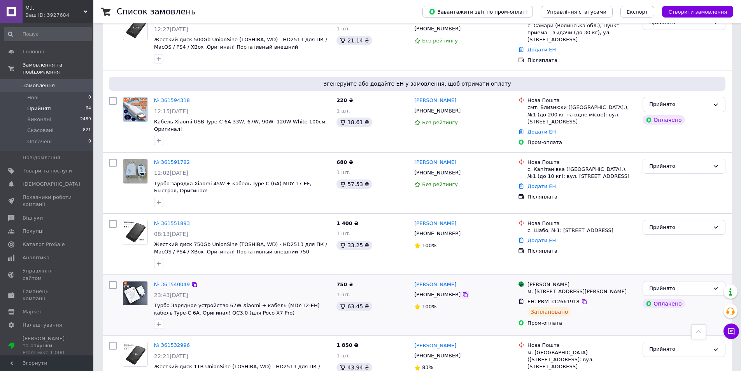
click at [462, 291] on icon at bounding box center [465, 294] width 6 height 6
click at [40, 82] on span "Замовлення" at bounding box center [39, 85] width 32 height 7
click at [41, 105] on span "Прийняті" at bounding box center [39, 108] width 24 height 7
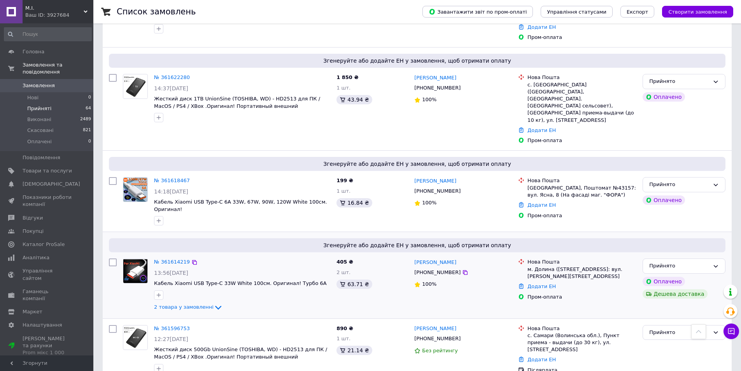
scroll to position [233, 0]
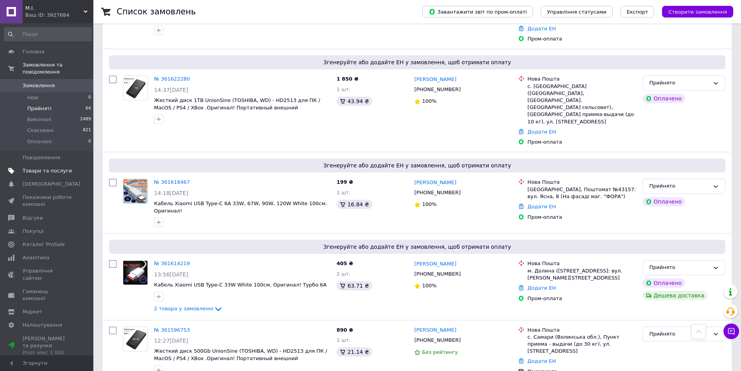
click at [37, 167] on span "Товари та послуги" at bounding box center [47, 170] width 49 height 7
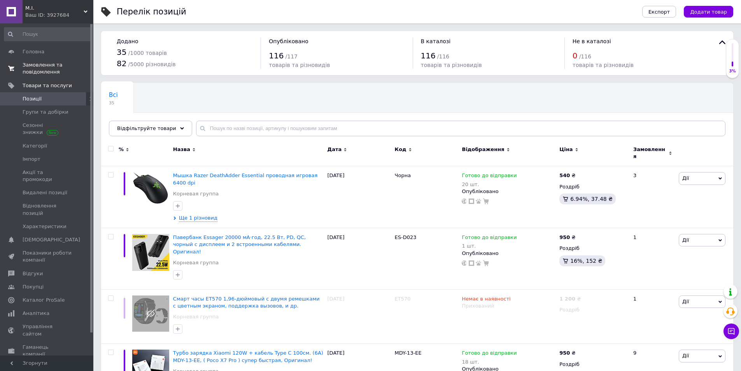
click at [37, 67] on span "Замовлення та повідомлення" at bounding box center [47, 68] width 49 height 14
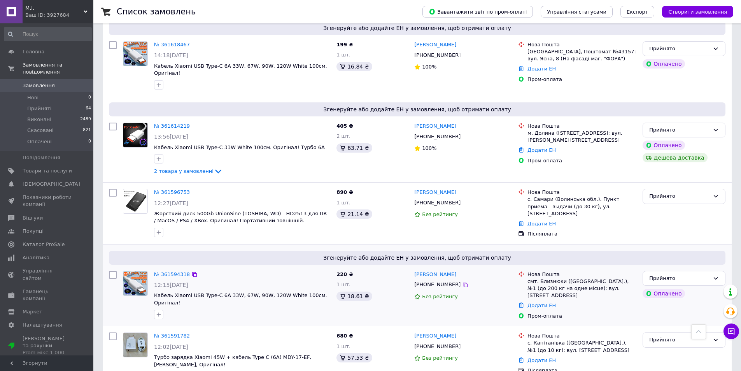
scroll to position [350, 0]
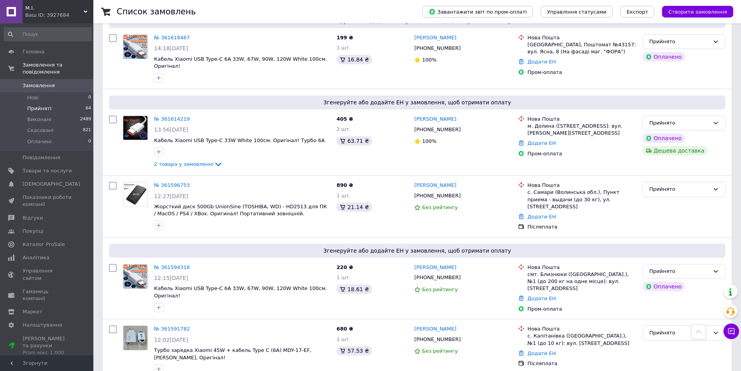
click at [38, 105] on span "Прийняті" at bounding box center [39, 108] width 24 height 7
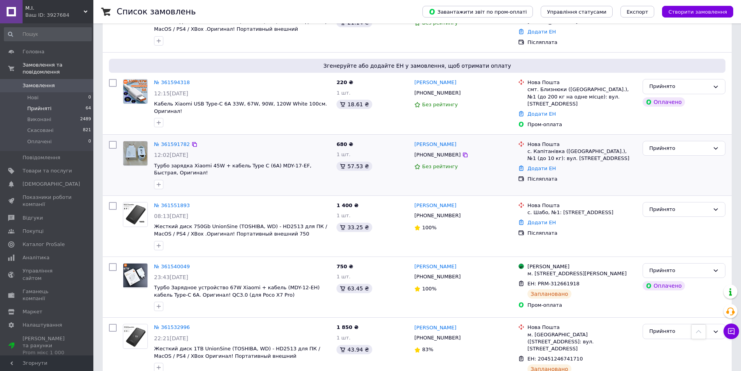
scroll to position [584, 0]
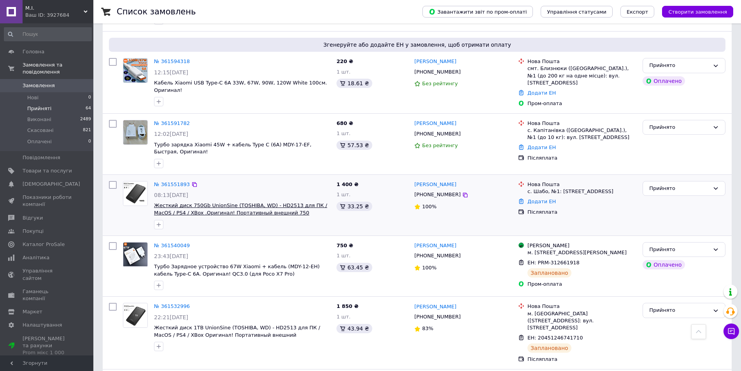
click at [208, 202] on span "Жесткий диск 750Gb UnionSine (TOSHIBA, WD) - HD2513 для ПК / MacOS / PS4 / XBox…" at bounding box center [240, 208] width 173 height 13
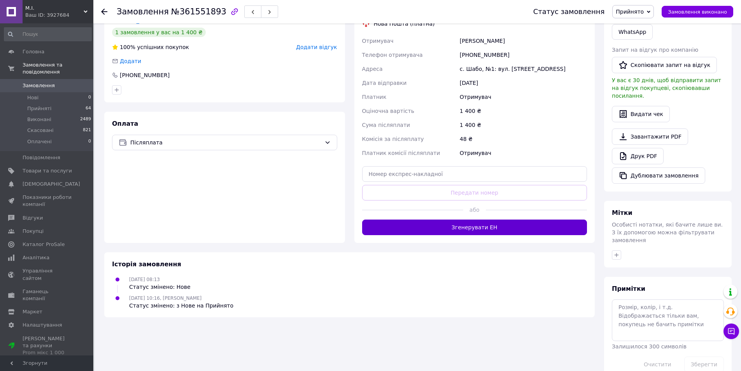
scroll to position [188, 0]
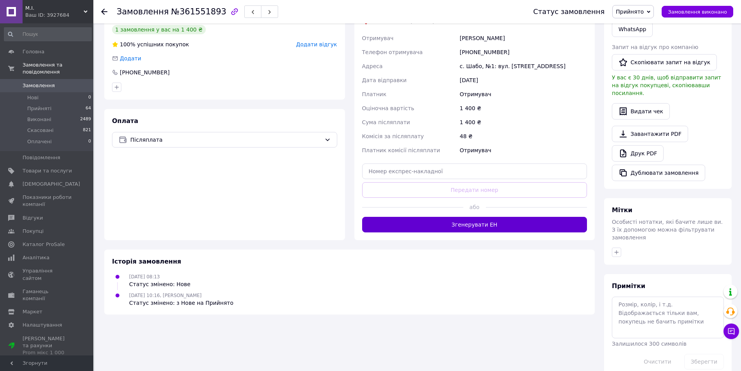
click at [445, 223] on button "Згенерувати ЕН" at bounding box center [474, 225] width 225 height 16
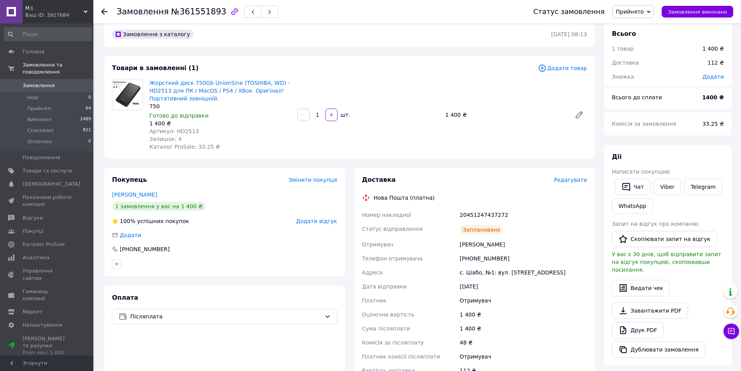
scroll to position [0, 0]
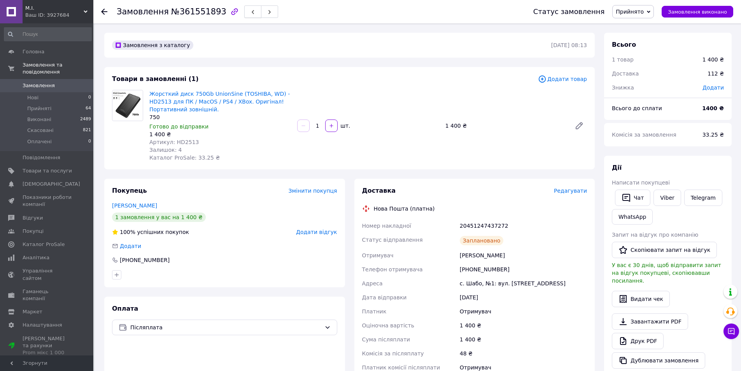
click at [251, 11] on icon "button" at bounding box center [253, 12] width 5 height 5
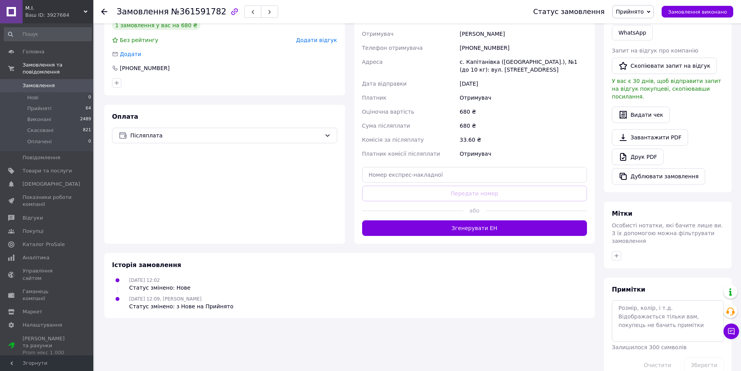
scroll to position [188, 0]
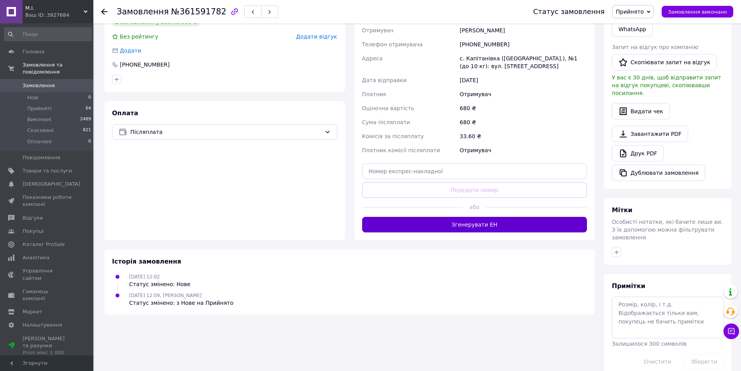
click at [483, 221] on button "Згенерувати ЕН" at bounding box center [474, 225] width 225 height 16
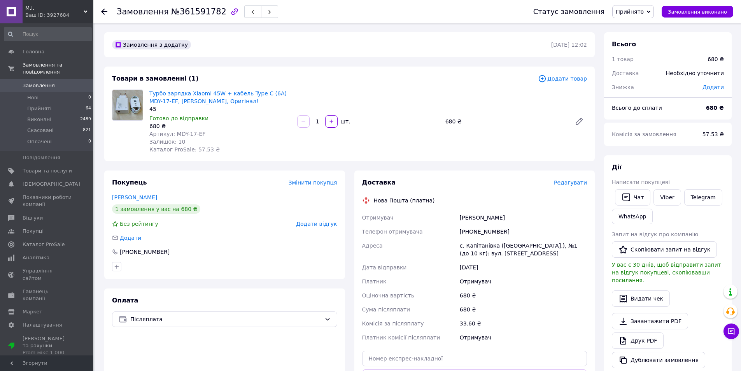
scroll to position [0, 0]
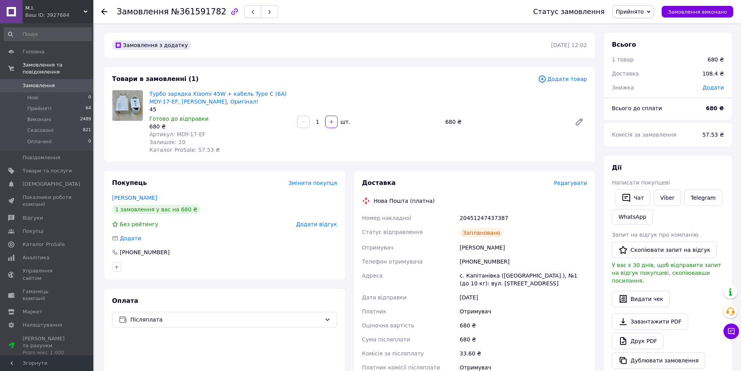
click at [251, 9] on span "button" at bounding box center [253, 12] width 5 height 6
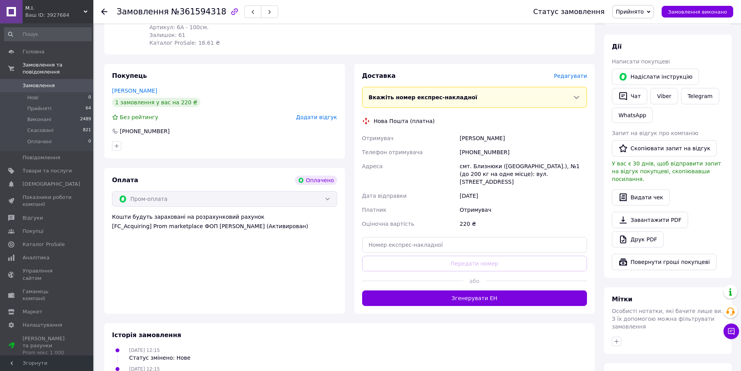
scroll to position [181, 0]
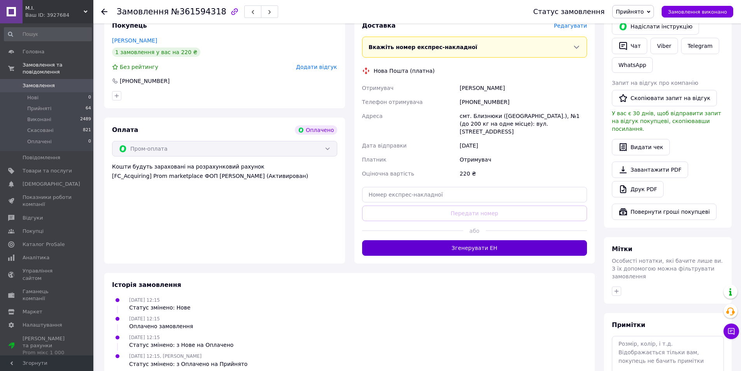
click at [464, 242] on button "Згенерувати ЕН" at bounding box center [474, 248] width 225 height 16
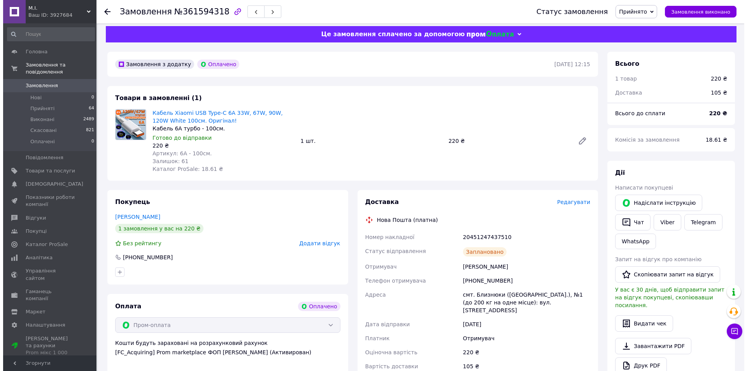
scroll to position [0, 0]
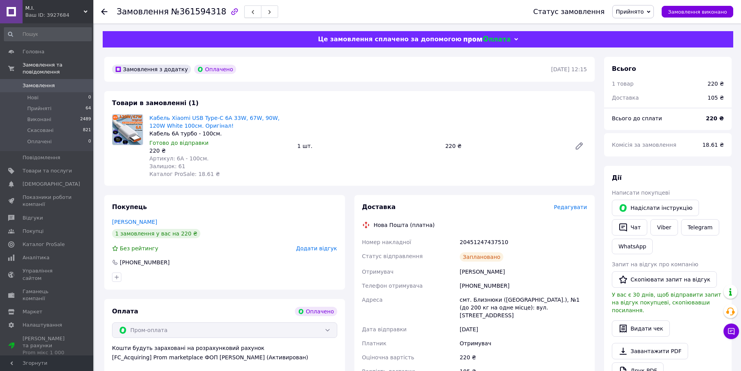
click at [251, 11] on icon "button" at bounding box center [253, 12] width 5 height 5
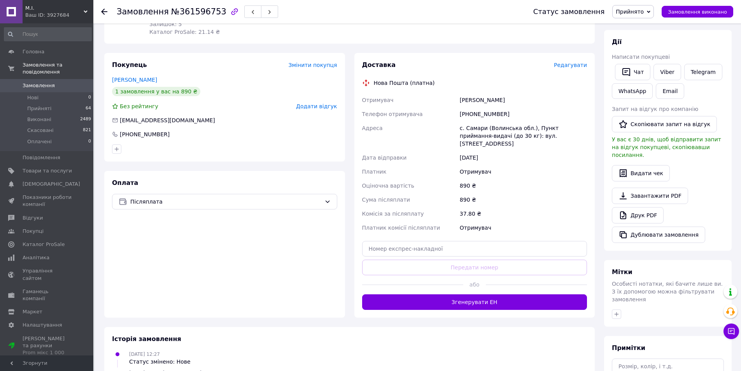
scroll to position [138, 0]
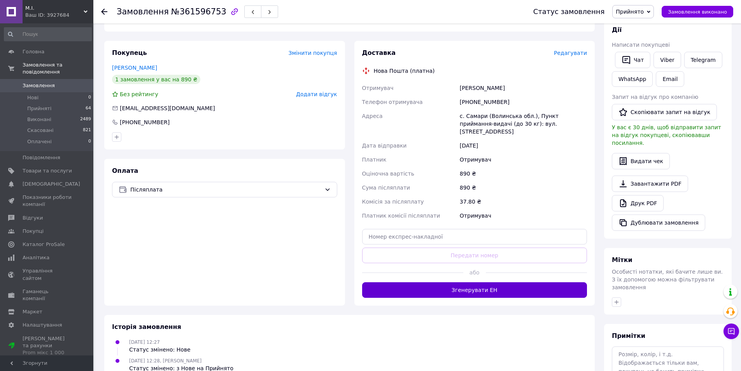
click at [469, 283] on button "Згенерувати ЕН" at bounding box center [474, 290] width 225 height 16
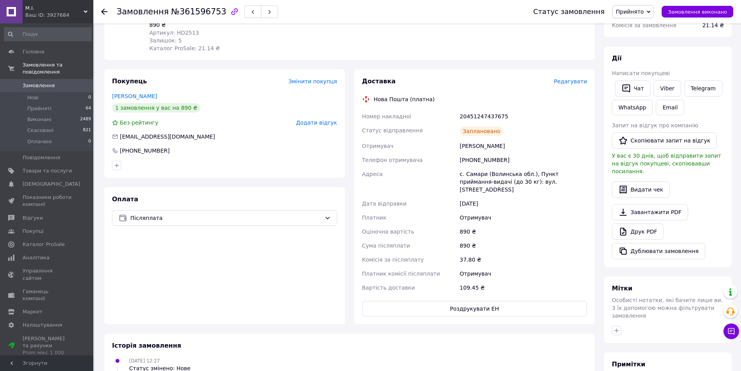
scroll to position [0, 0]
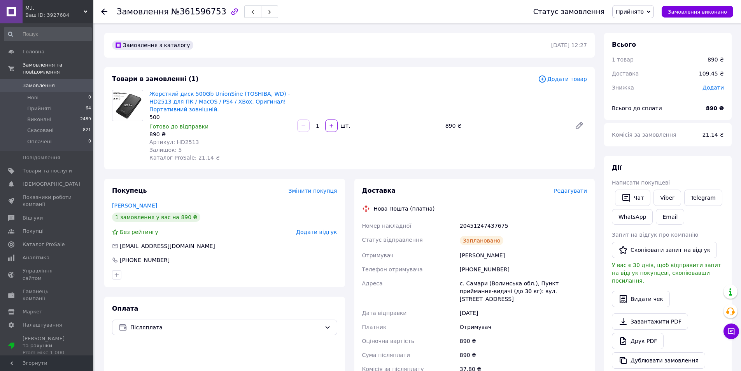
click at [252, 13] on use "button" at bounding box center [253, 12] width 2 height 4
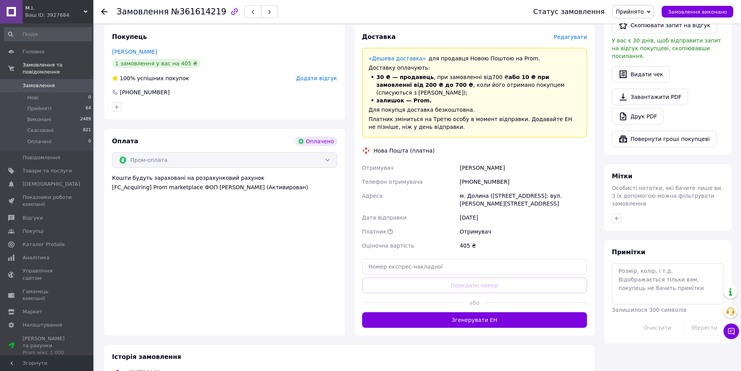
scroll to position [332, 0]
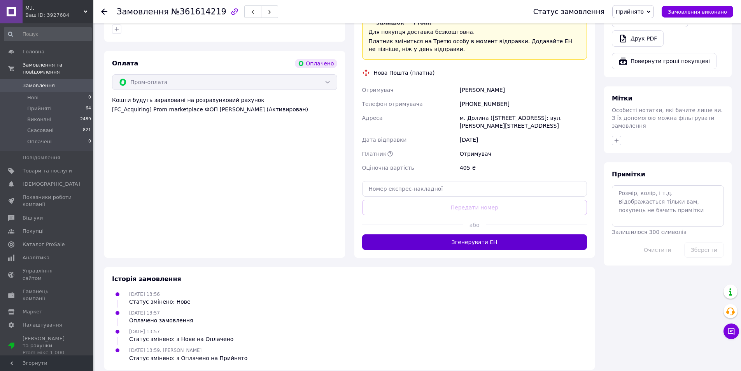
click at [476, 236] on button "Згенерувати ЕН" at bounding box center [474, 242] width 225 height 16
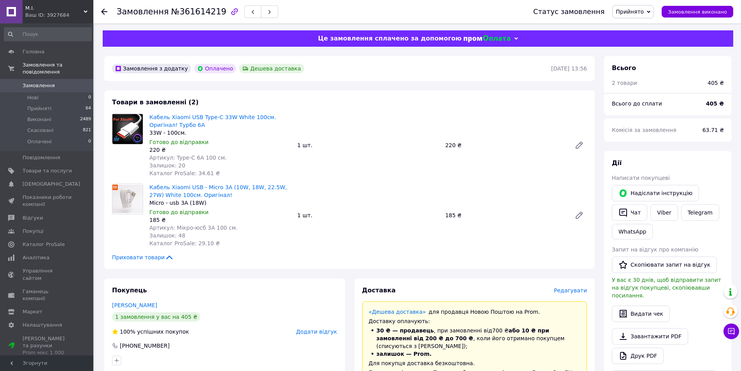
scroll to position [0, 0]
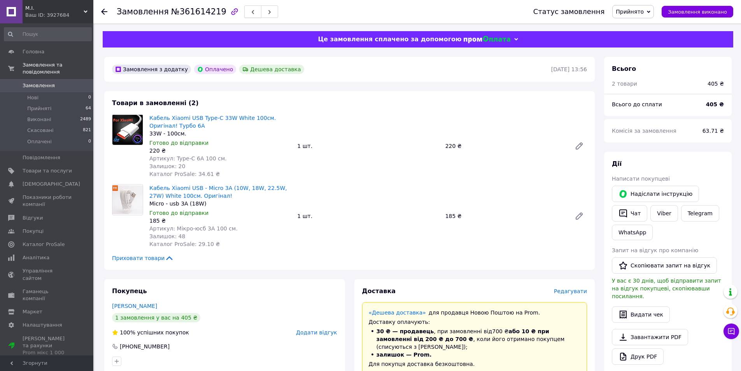
click at [251, 11] on icon "button" at bounding box center [253, 12] width 5 height 5
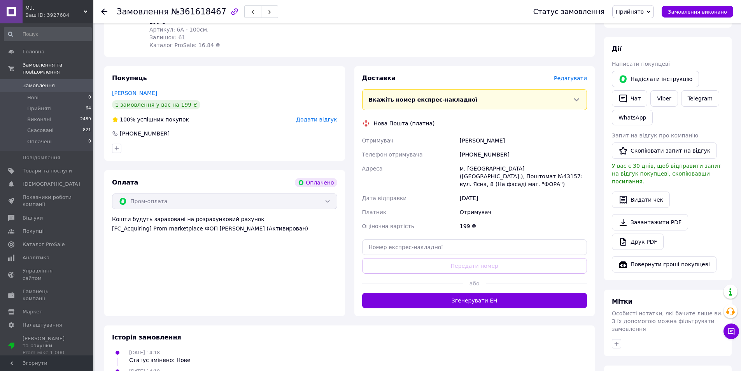
scroll to position [195, 0]
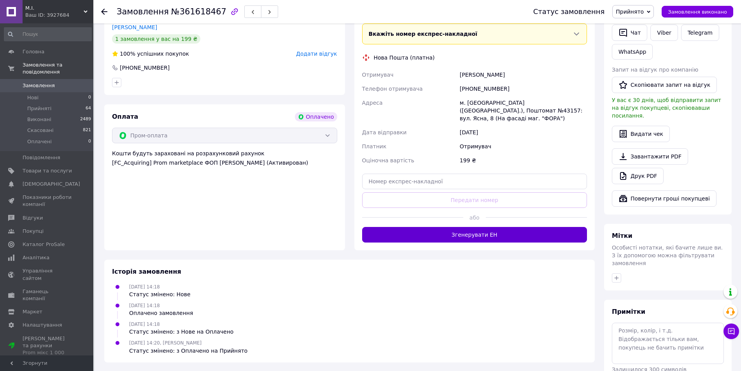
click at [460, 227] on button "Згенерувати ЕН" at bounding box center [474, 235] width 225 height 16
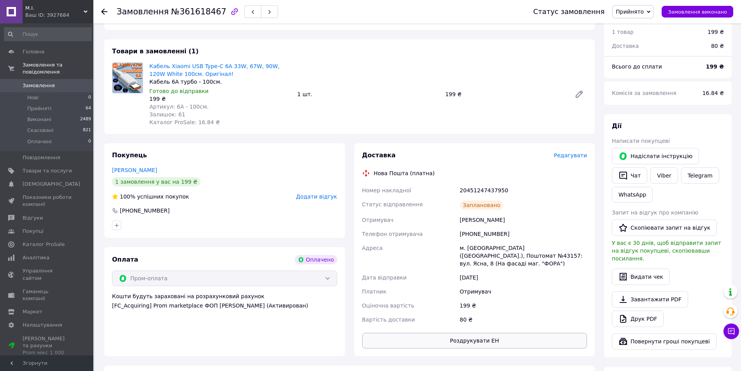
scroll to position [0, 0]
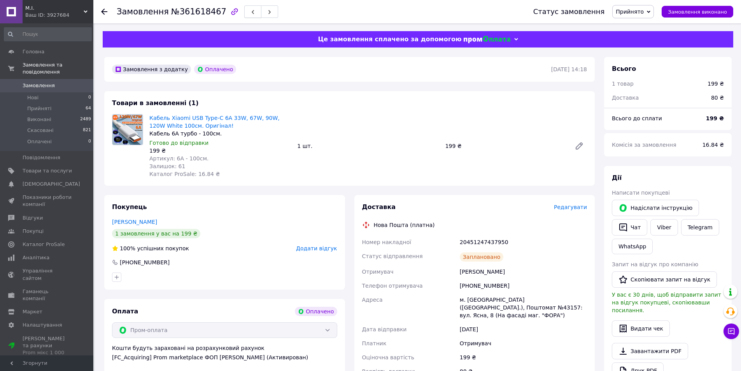
click at [251, 12] on icon "button" at bounding box center [253, 12] width 5 height 5
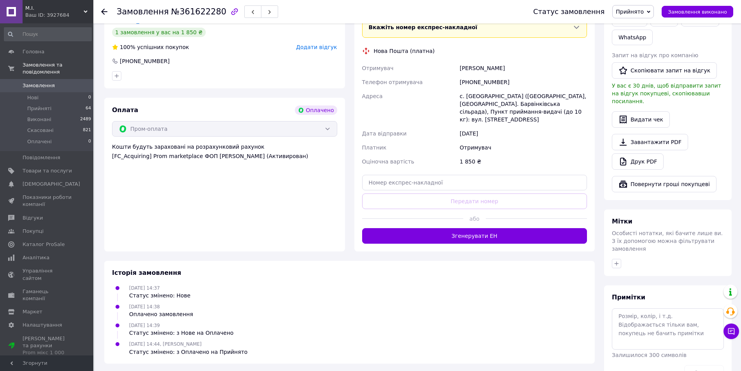
scroll to position [220, 0]
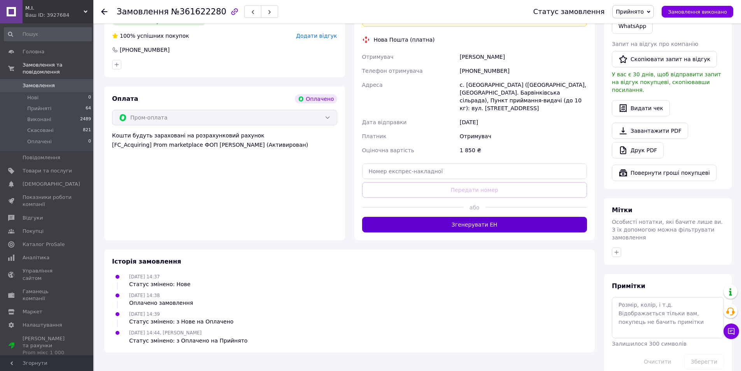
click at [473, 219] on button "Згенерувати ЕН" at bounding box center [474, 225] width 225 height 16
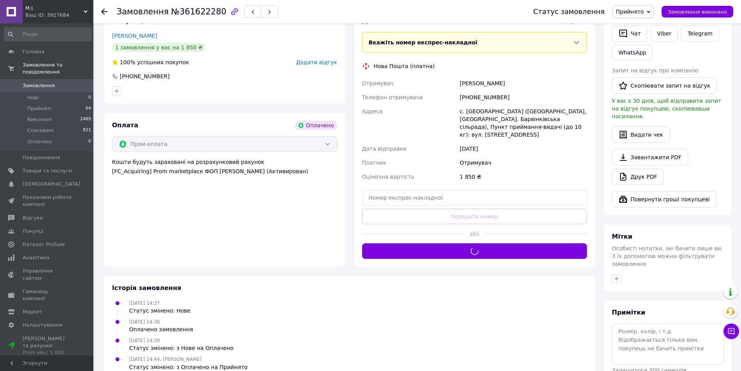
scroll to position [0, 0]
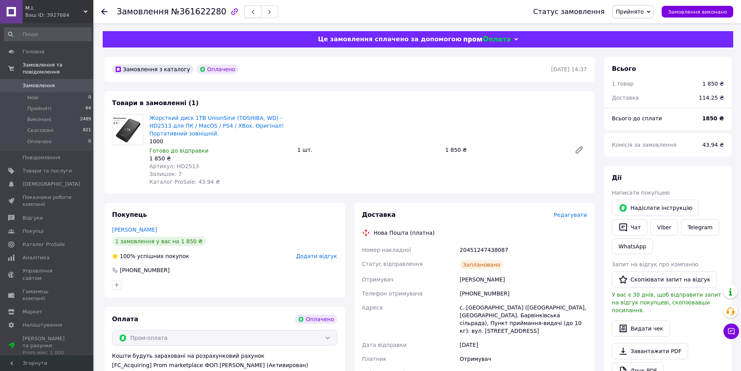
click at [251, 12] on icon "button" at bounding box center [253, 12] width 5 height 5
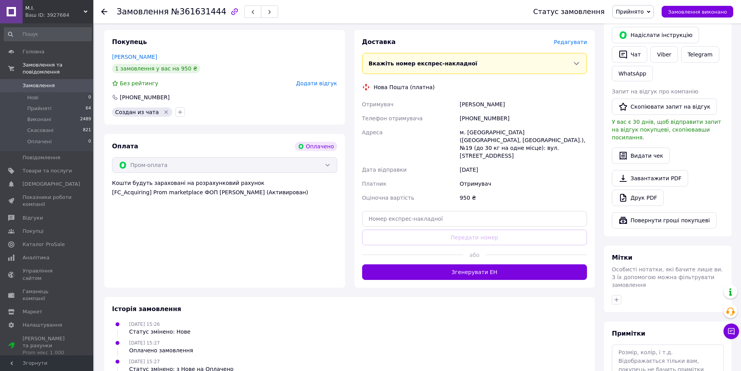
scroll to position [220, 0]
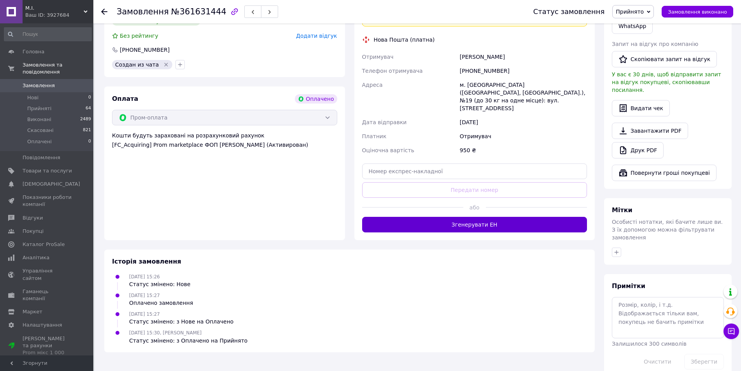
click at [462, 217] on button "Згенерувати ЕН" at bounding box center [474, 225] width 225 height 16
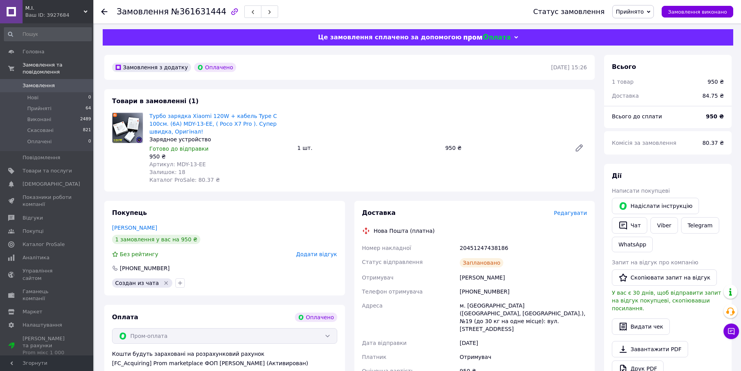
scroll to position [0, 0]
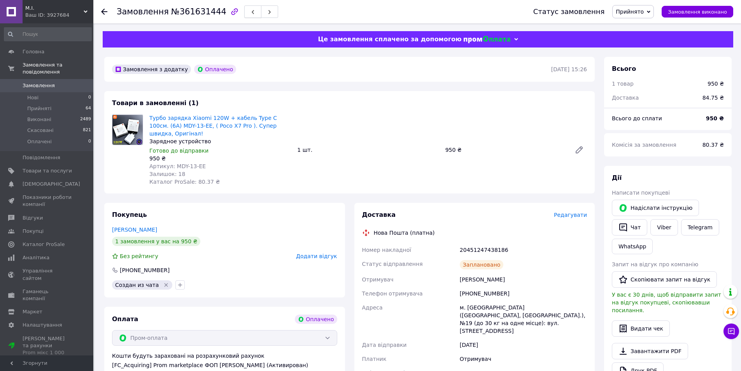
click at [252, 14] on use "button" at bounding box center [253, 12] width 2 height 4
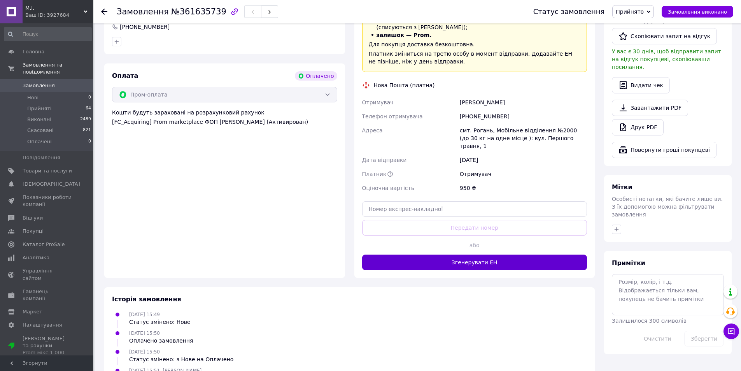
scroll to position [248, 0]
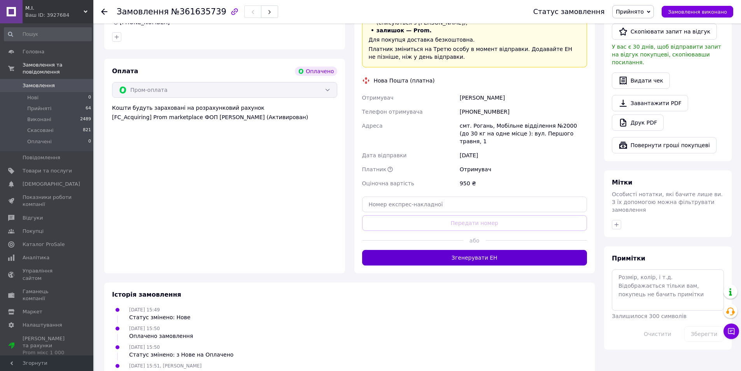
click at [468, 250] on button "Згенерувати ЕН" at bounding box center [474, 258] width 225 height 16
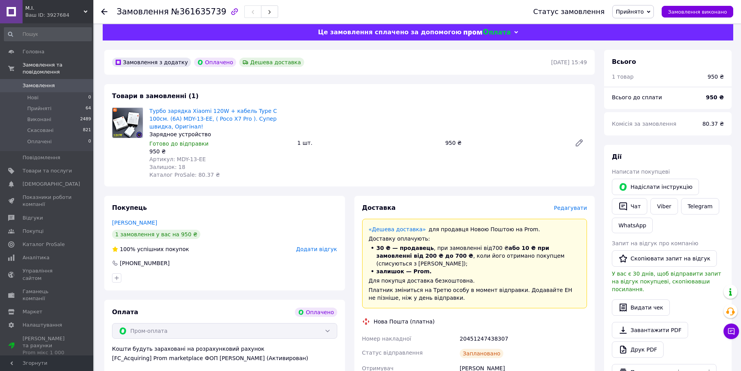
scroll to position [0, 0]
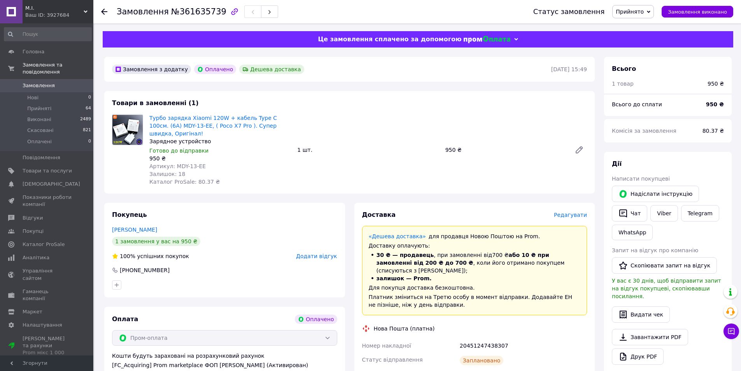
click at [35, 82] on span "Замовлення" at bounding box center [39, 85] width 32 height 7
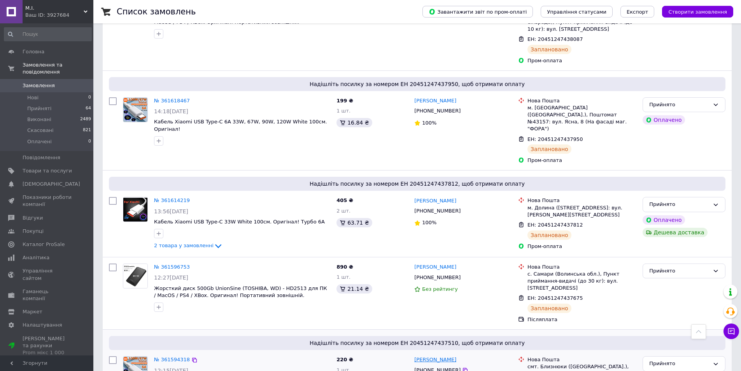
scroll to position [311, 0]
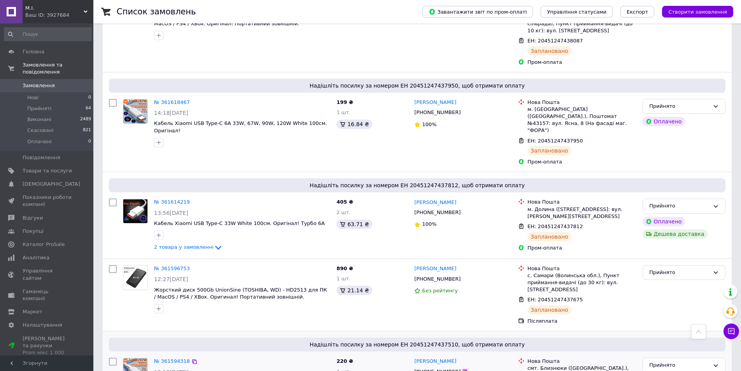
click at [462, 369] on icon at bounding box center [465, 372] width 6 height 6
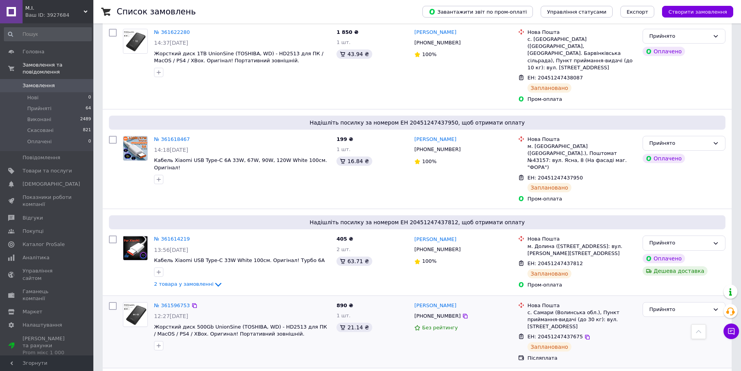
scroll to position [272, 0]
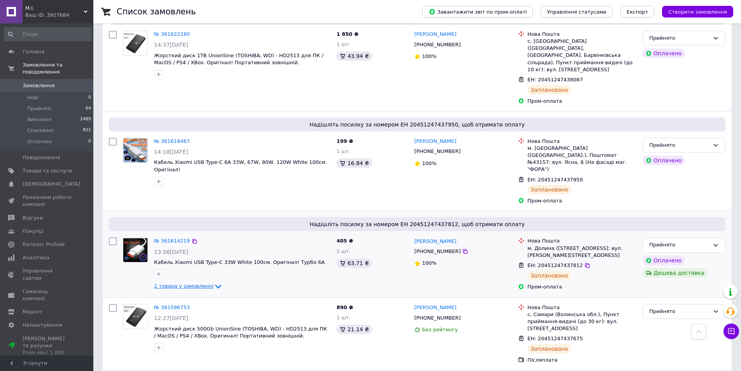
click at [214, 282] on icon at bounding box center [218, 286] width 9 height 9
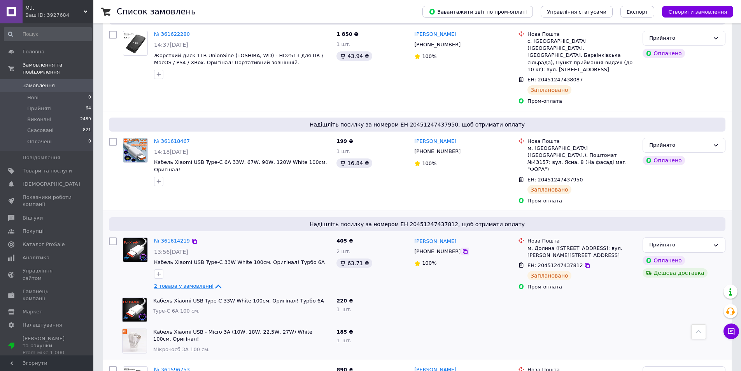
click at [462, 248] on icon at bounding box center [465, 251] width 6 height 6
click at [215, 284] on icon at bounding box center [218, 286] width 6 height 4
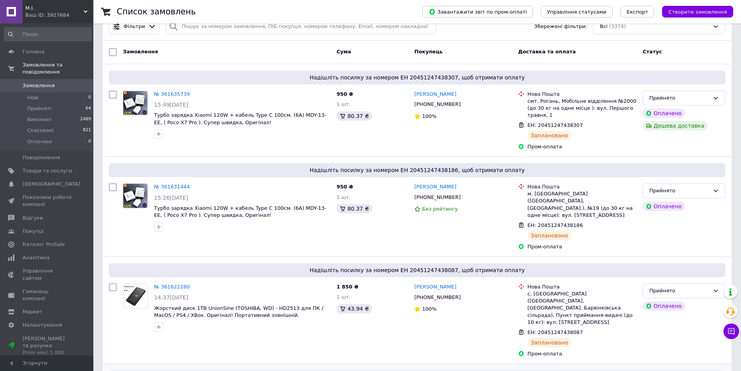
scroll to position [0, 0]
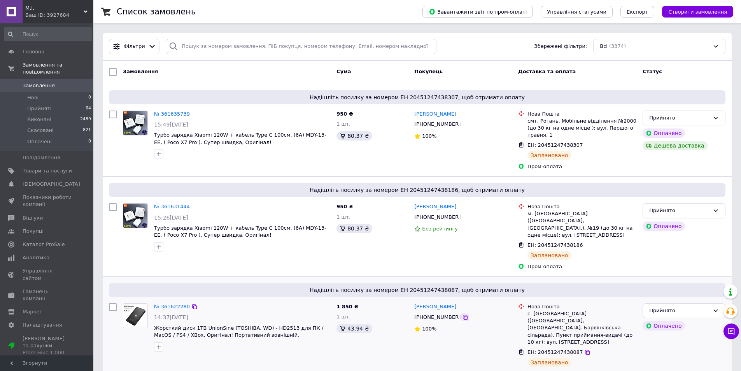
click at [462, 314] on icon at bounding box center [465, 317] width 6 height 6
click at [462, 214] on icon at bounding box center [465, 217] width 6 height 6
click at [463, 124] on icon at bounding box center [465, 124] width 5 height 5
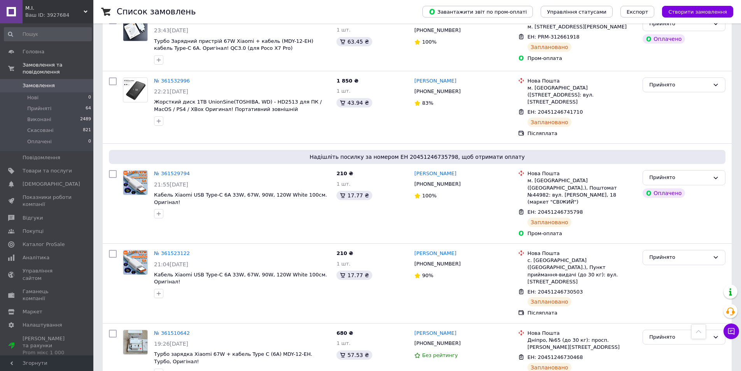
scroll to position [973, 0]
click at [37, 105] on span "Прийняті" at bounding box center [39, 108] width 24 height 7
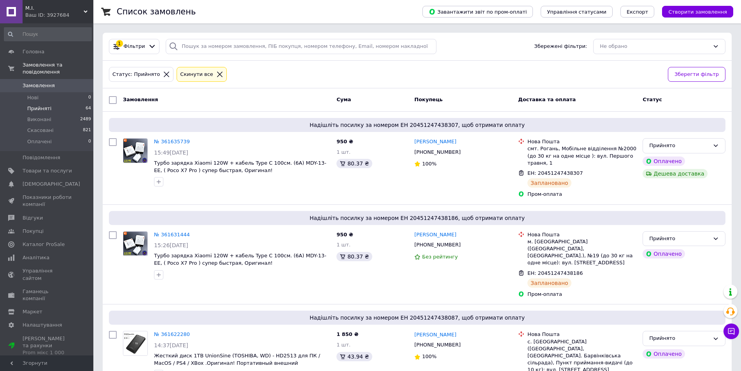
click at [48, 105] on span "Прийняті" at bounding box center [39, 108] width 24 height 7
click at [46, 82] on span "Замовлення" at bounding box center [39, 85] width 32 height 7
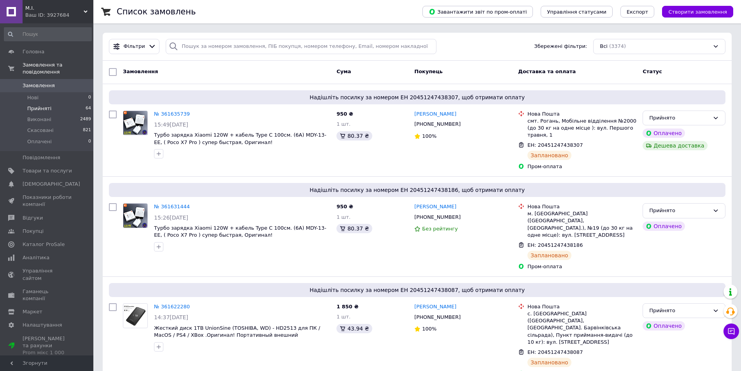
click at [40, 105] on span "Прийняті" at bounding box center [39, 108] width 24 height 7
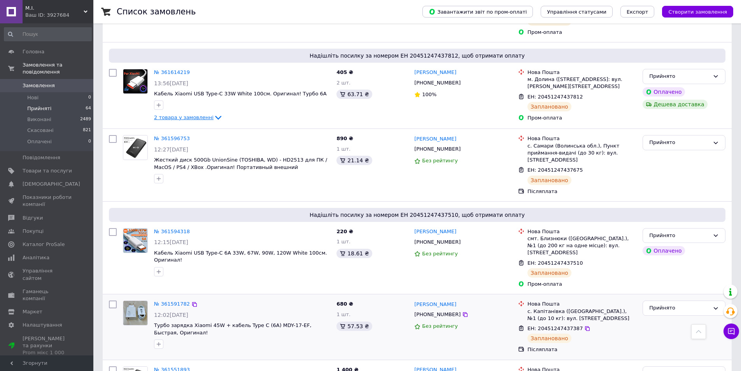
scroll to position [467, 0]
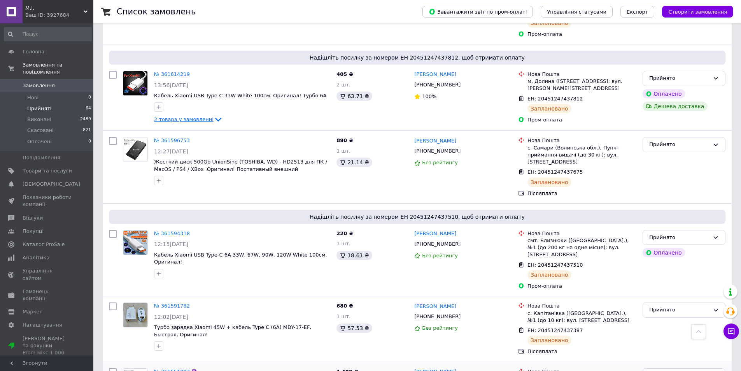
drag, startPoint x: 552, startPoint y: 330, endPoint x: 563, endPoint y: 333, distance: 11.6
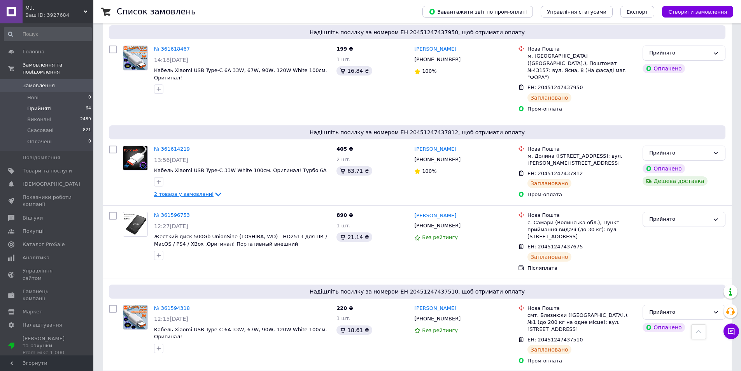
scroll to position [389, 0]
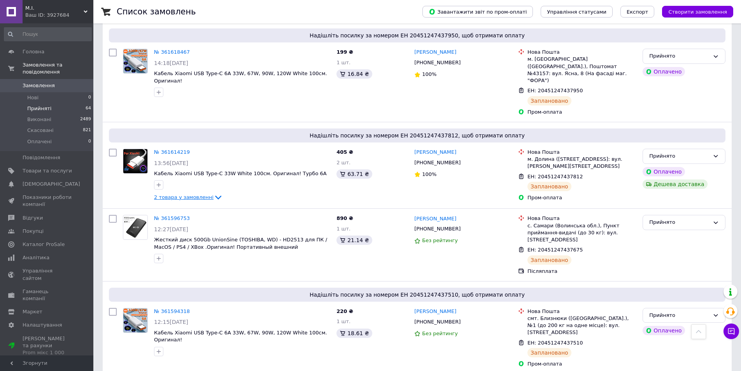
drag, startPoint x: 552, startPoint y: 350, endPoint x: 564, endPoint y: 351, distance: 12.5
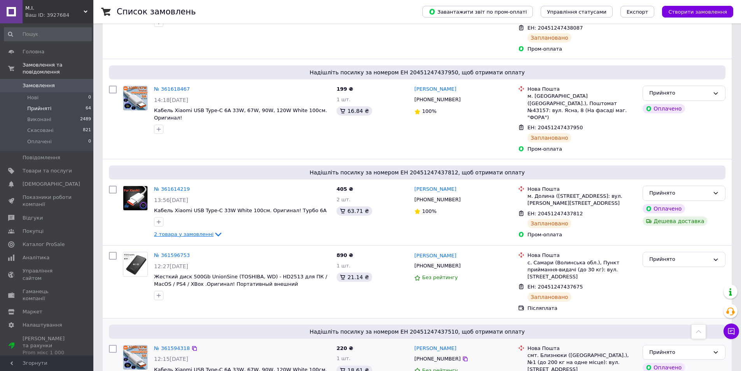
scroll to position [350, 0]
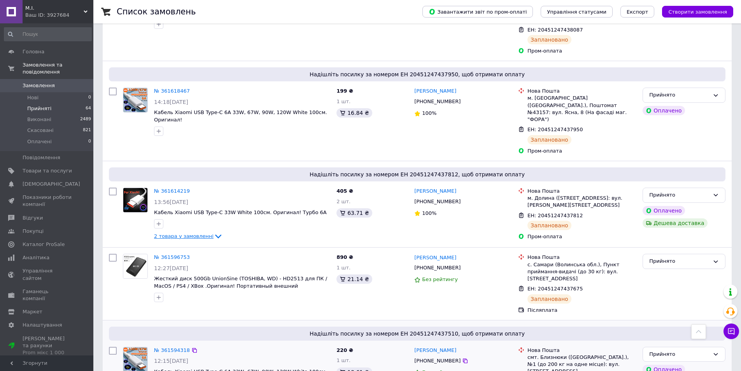
drag, startPoint x: 563, startPoint y: 325, endPoint x: 574, endPoint y: 327, distance: 10.3
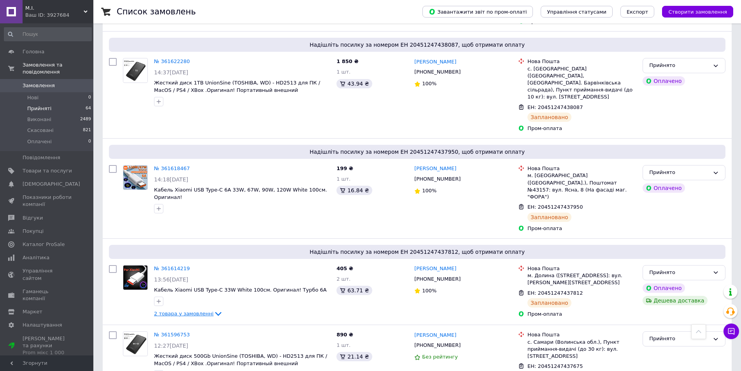
scroll to position [272, 0]
drag, startPoint x: 554, startPoint y: 317, endPoint x: 563, endPoint y: 319, distance: 9.6
click at [563, 363] on span "ЕН: 20451247437675" at bounding box center [555, 366] width 55 height 6
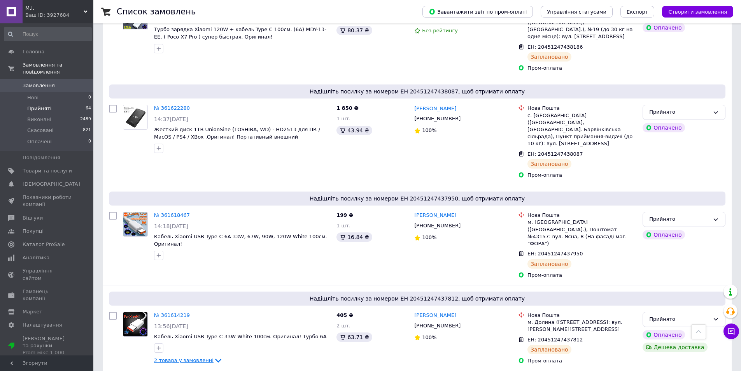
scroll to position [195, 0]
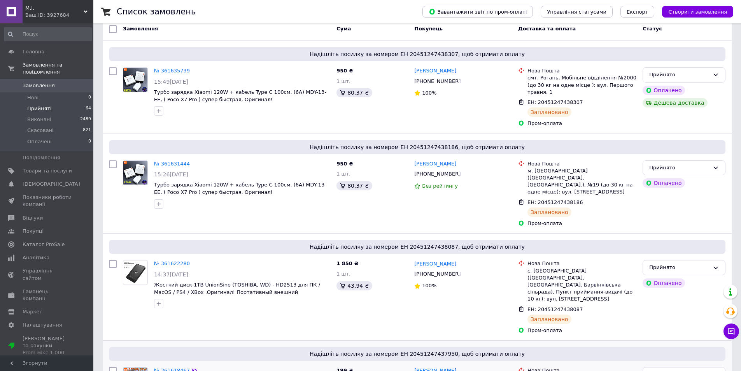
scroll to position [39, 0]
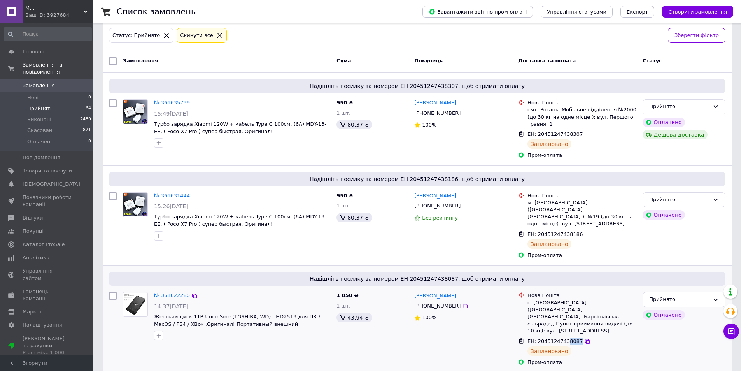
drag, startPoint x: 563, startPoint y: 312, endPoint x: 575, endPoint y: 314, distance: 11.7
click at [575, 337] on div "ЕН: 20451247438087" at bounding box center [555, 341] width 57 height 9
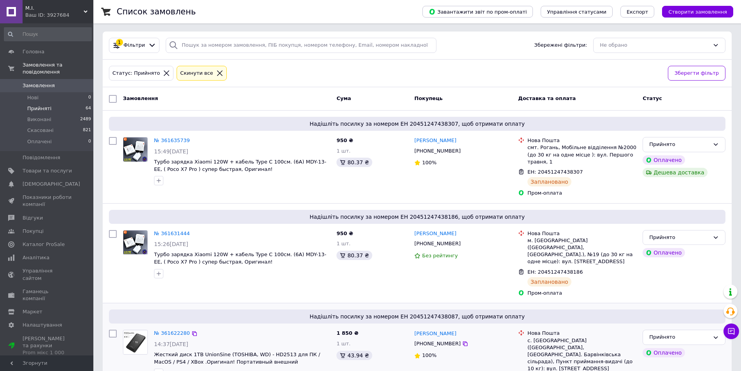
scroll to position [0, 0]
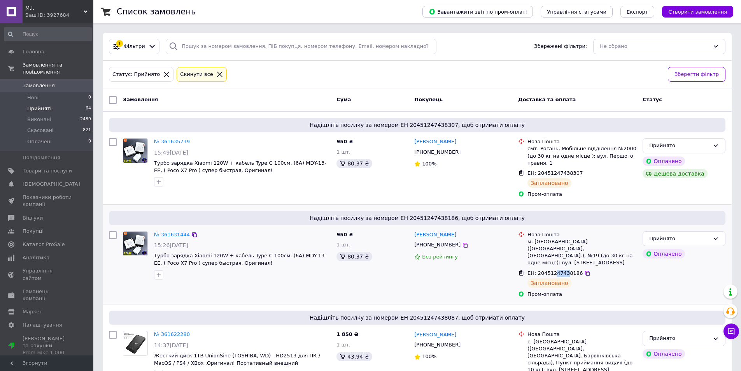
drag, startPoint x: 553, startPoint y: 260, endPoint x: 562, endPoint y: 260, distance: 8.9
click at [562, 270] on span "ЕН: 20451247438186" at bounding box center [555, 273] width 55 height 6
drag, startPoint x: 552, startPoint y: 167, endPoint x: 563, endPoint y: 168, distance: 11.0
click at [563, 170] on span "ЕН: 20451247438307" at bounding box center [555, 173] width 55 height 6
click at [41, 82] on span "Замовлення" at bounding box center [39, 85] width 32 height 7
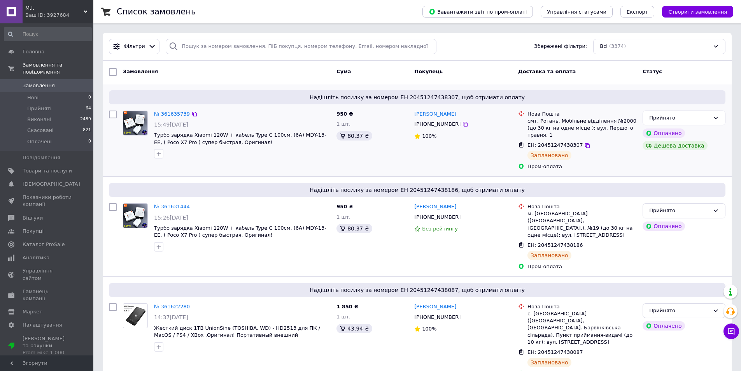
click at [598, 145] on div "ЕН: 20451247438307 Заплановано" at bounding box center [582, 150] width 112 height 21
click at [216, 225] on span "Турбо зарядка Xiaomi 120W + кабель Type C 100см. (6A) MDY-13-EЕ, ( Poco X7 Pro …" at bounding box center [240, 231] width 172 height 13
